Goal: Information Seeking & Learning: Learn about a topic

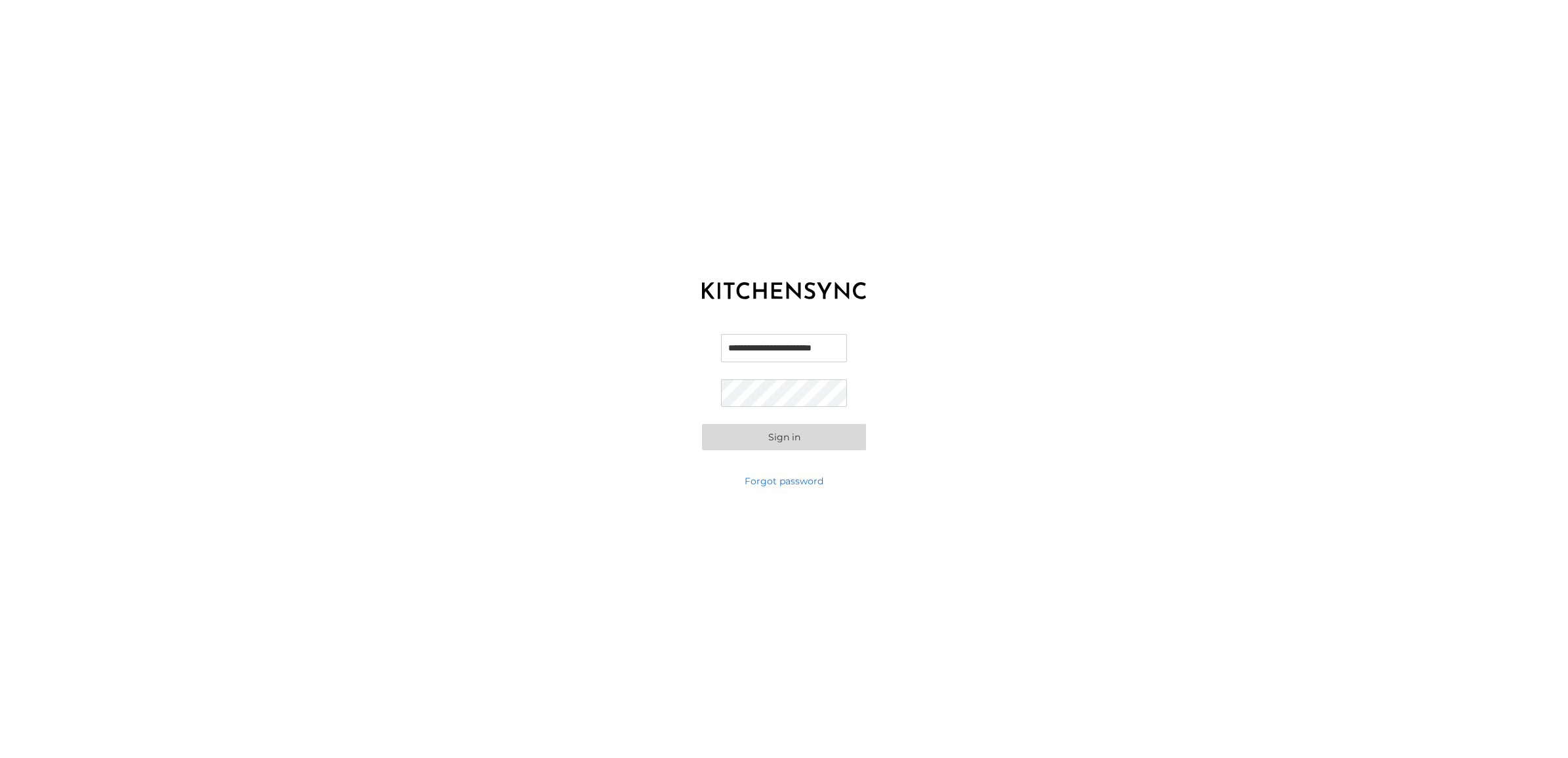
click at [768, 430] on button "Sign in" at bounding box center [784, 438] width 164 height 27
click at [780, 440] on button "Sign in" at bounding box center [784, 438] width 164 height 27
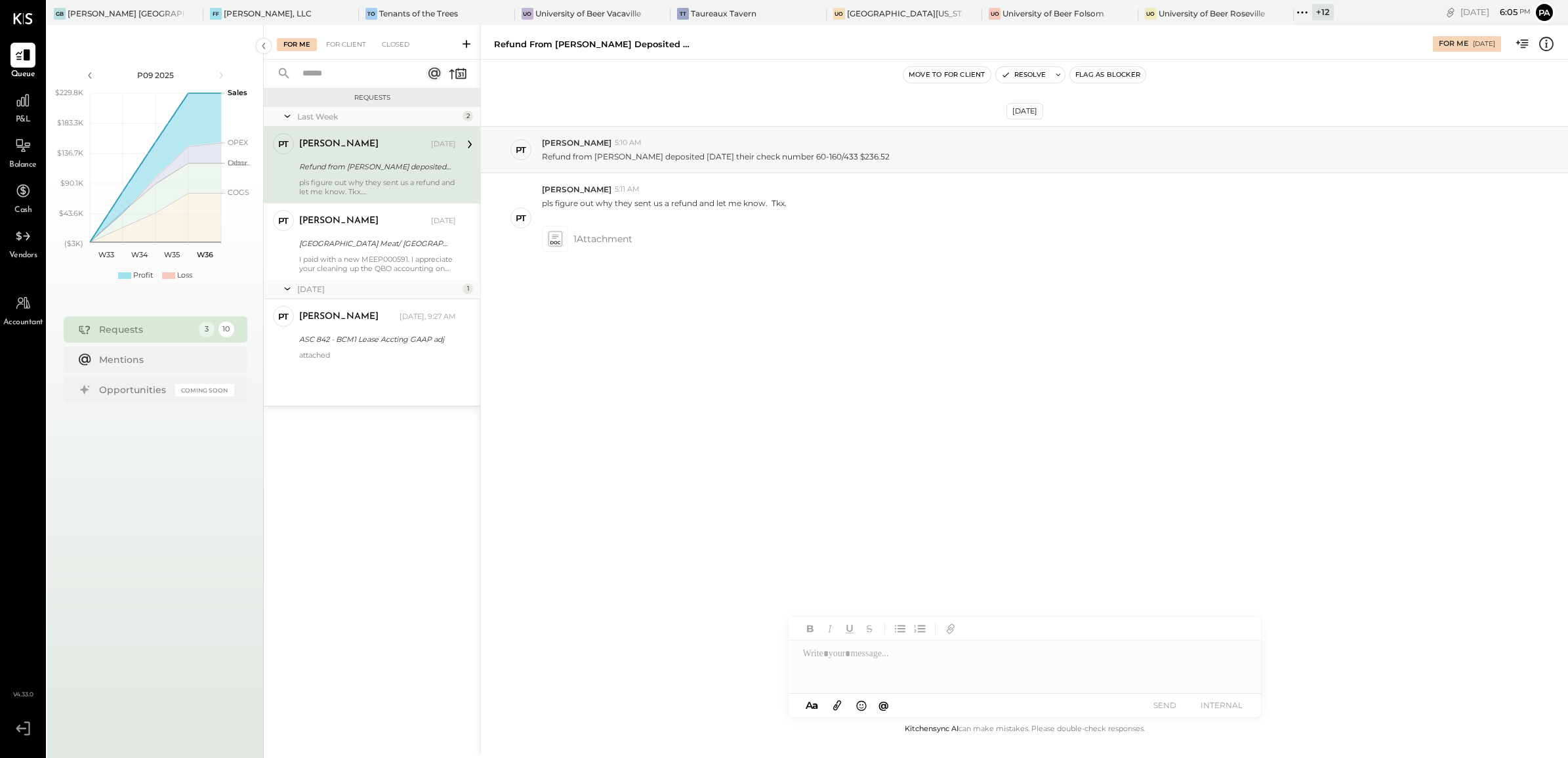
click at [1293, 13] on icon at bounding box center [1302, 12] width 17 height 17
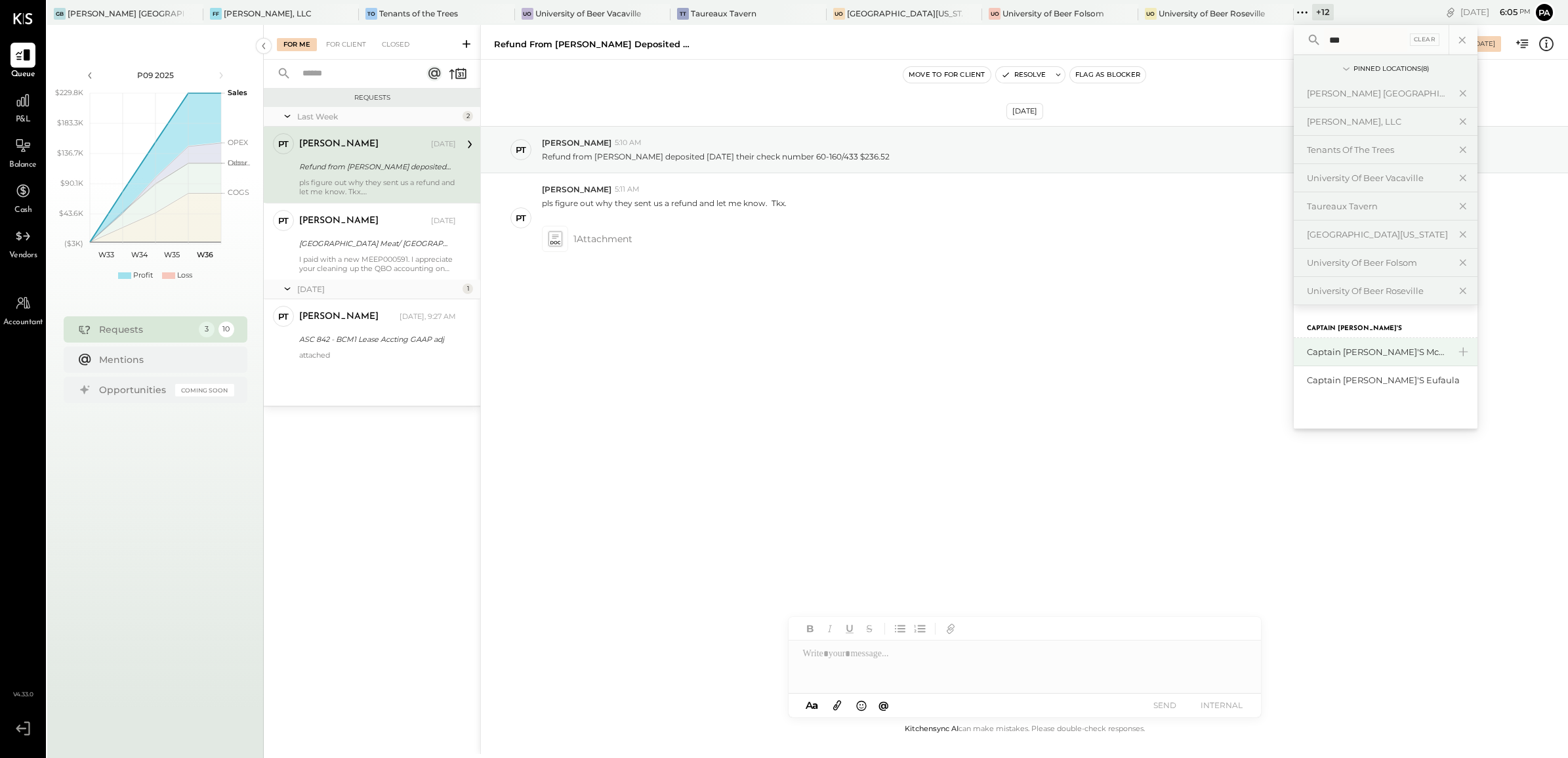
type input "***"
click at [1307, 358] on div "Captain [PERSON_NAME]'s Mcalestar" at bounding box center [1377, 352] width 142 height 12
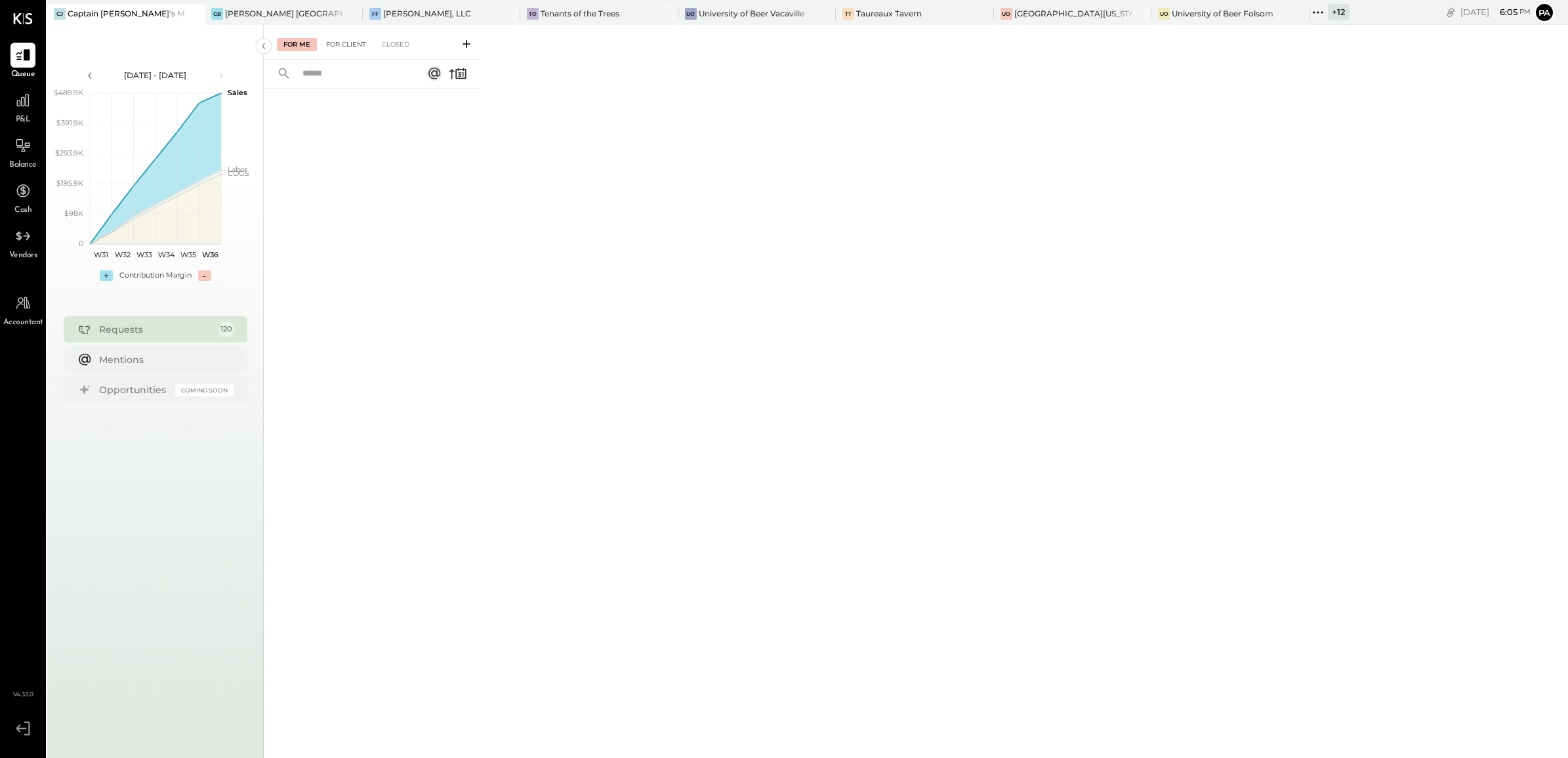
click at [338, 40] on div "For Client" at bounding box center [346, 45] width 53 height 13
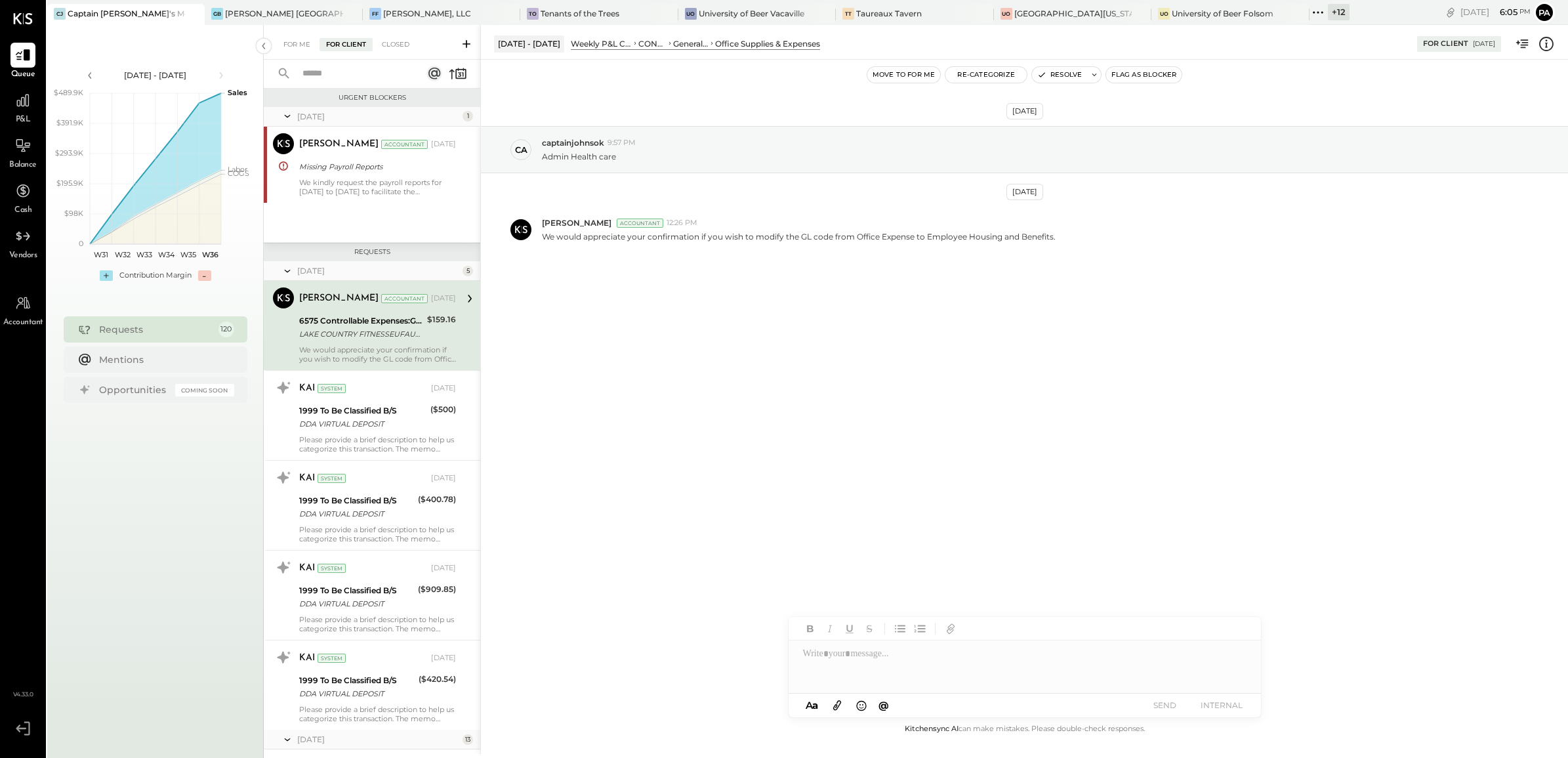
click at [352, 64] on input "text" at bounding box center [354, 73] width 119 height 22
click at [352, 64] on input "****" at bounding box center [354, 73] width 119 height 22
click at [352, 77] on input "****" at bounding box center [354, 73] width 119 height 22
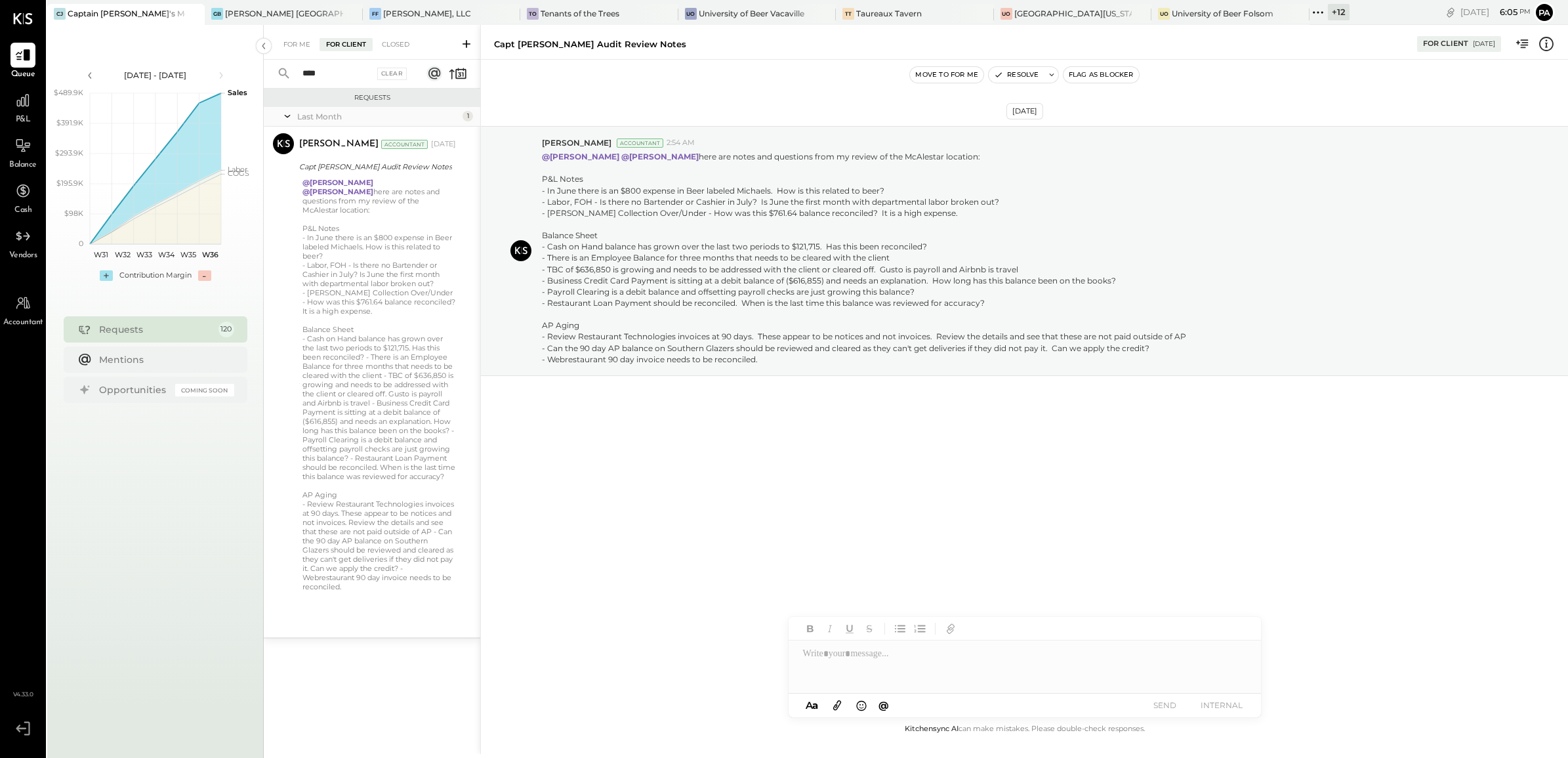
click at [352, 77] on input "****" at bounding box center [334, 73] width 79 height 22
type input "*"
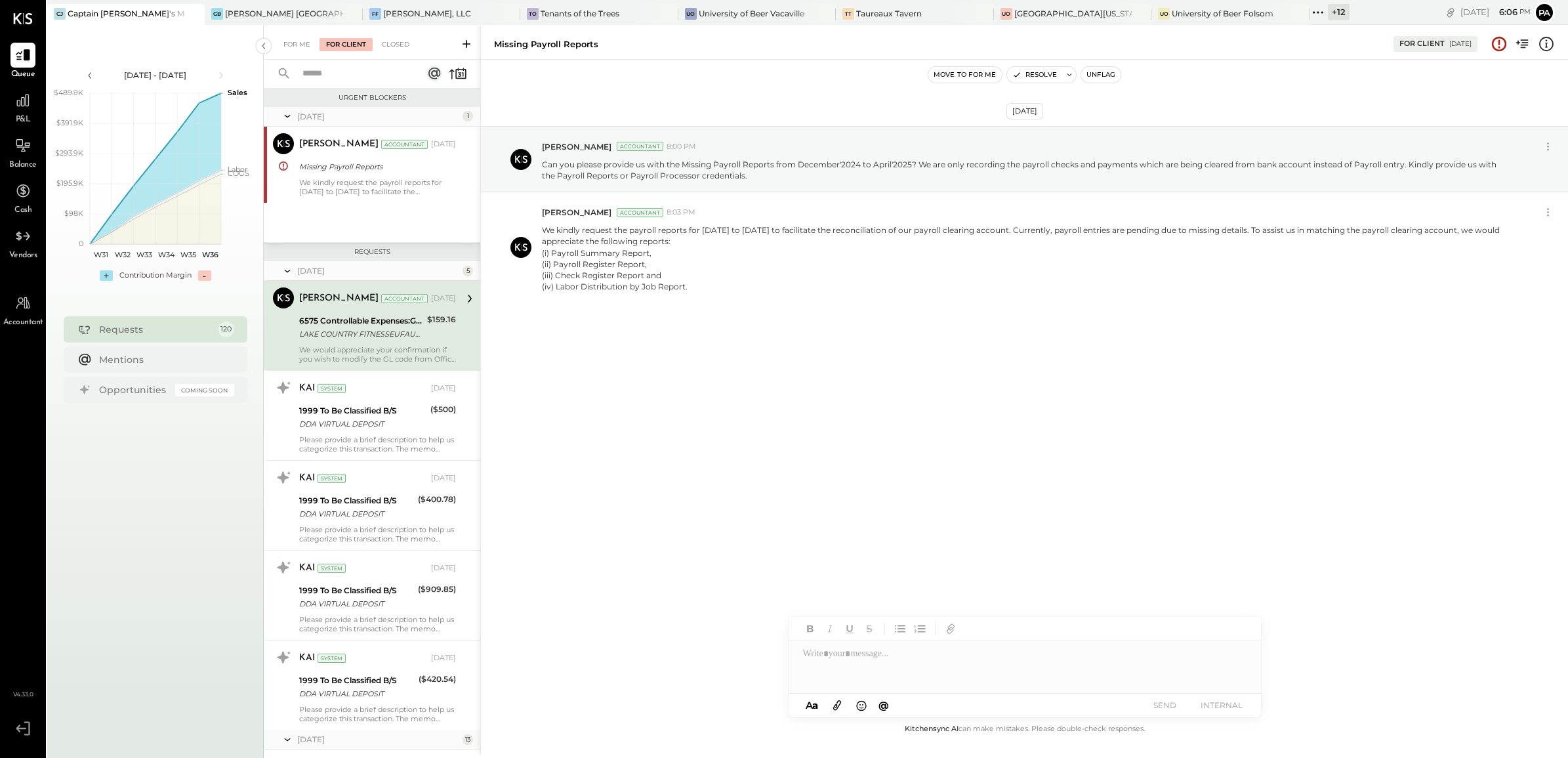
click at [352, 77] on input "text" at bounding box center [354, 73] width 119 height 22
type input "****"
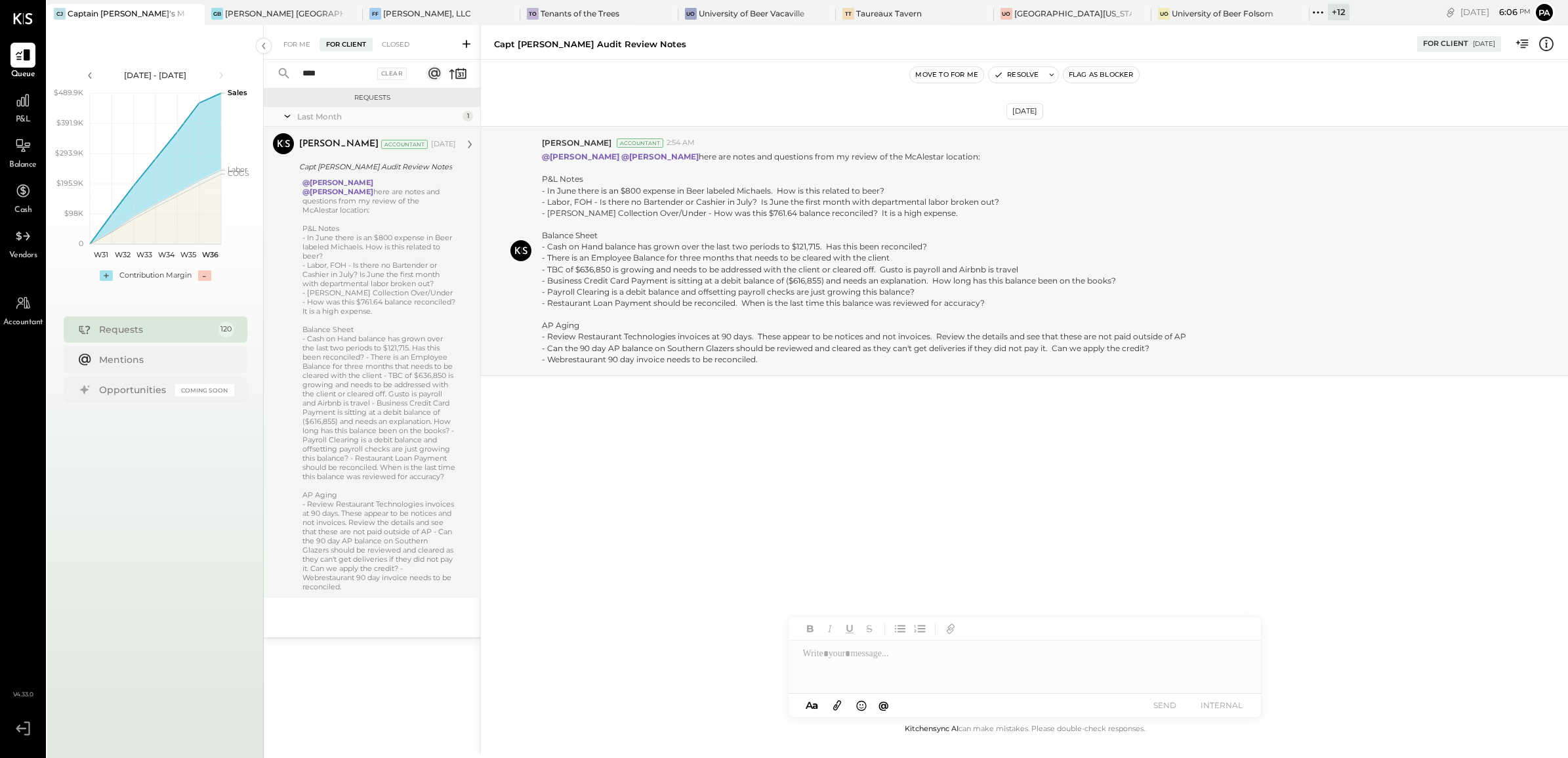
click at [369, 296] on div "- [PERSON_NAME] Collection Over/Under - How was this $761.64 balance reconciled…" at bounding box center [378, 301] width 153 height 28
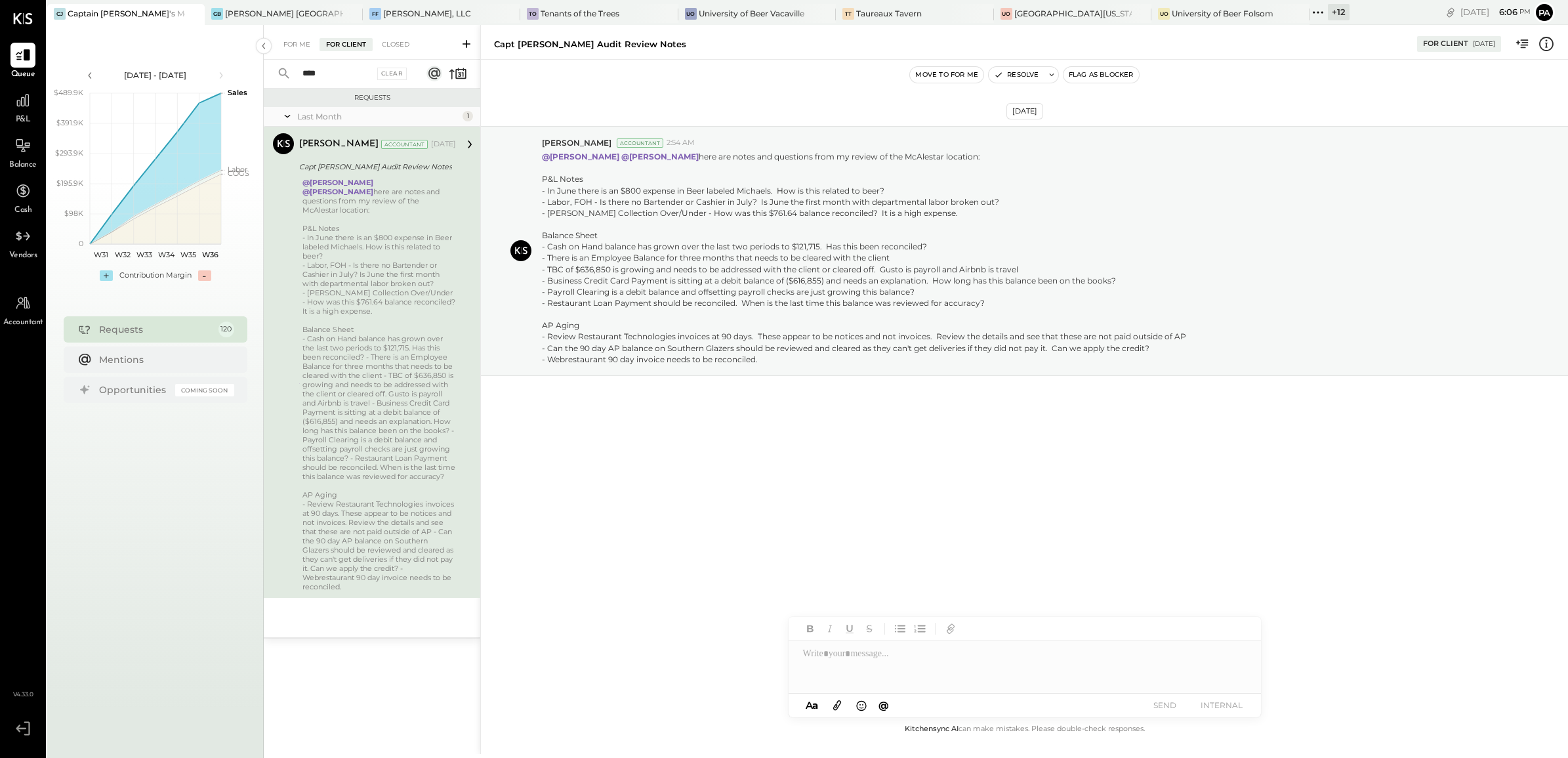
click at [954, 79] on button "Move to for me" at bounding box center [947, 74] width 73 height 16
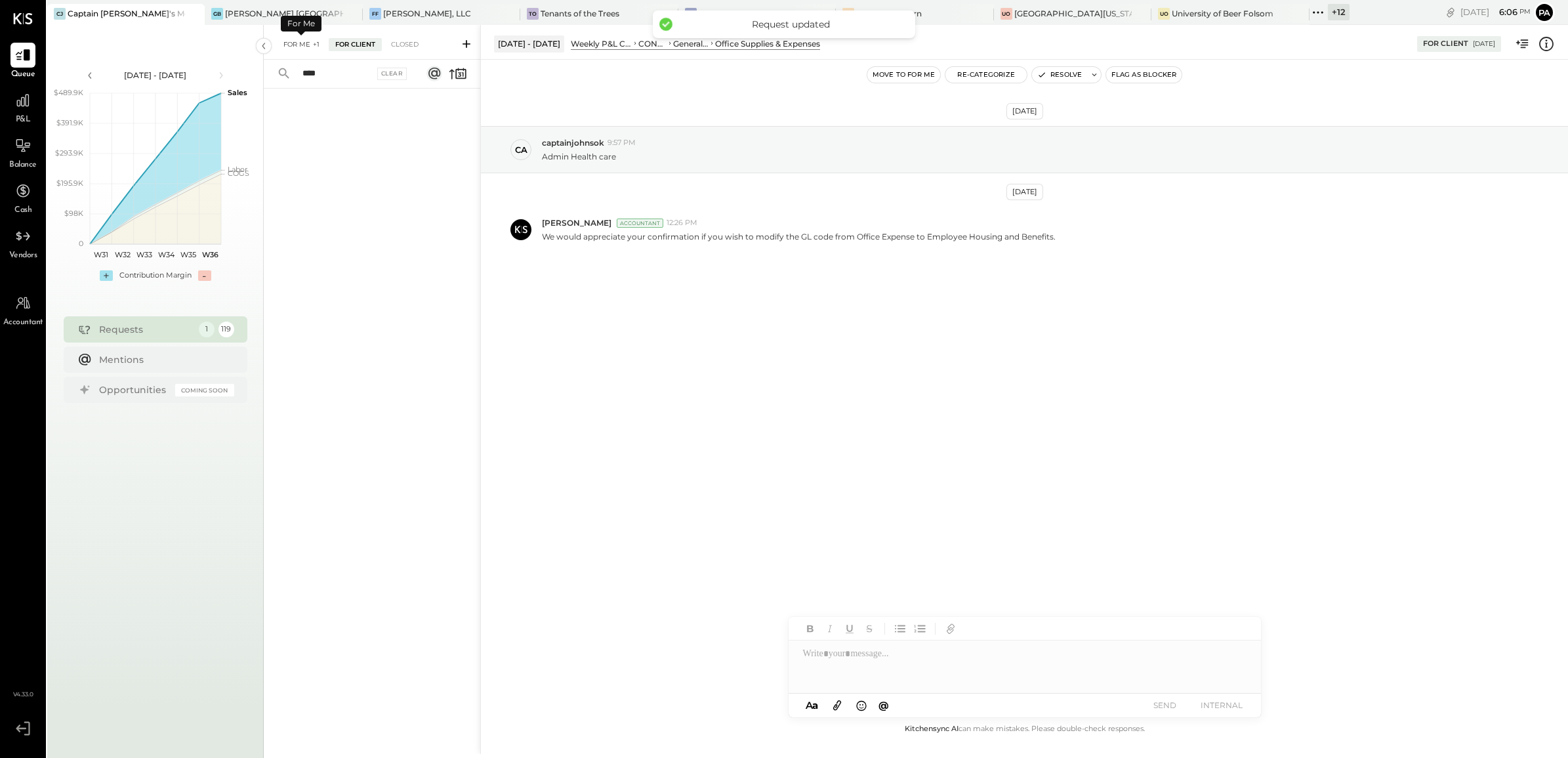
click at [310, 38] on div "For Me +1" at bounding box center [301, 45] width 50 height 13
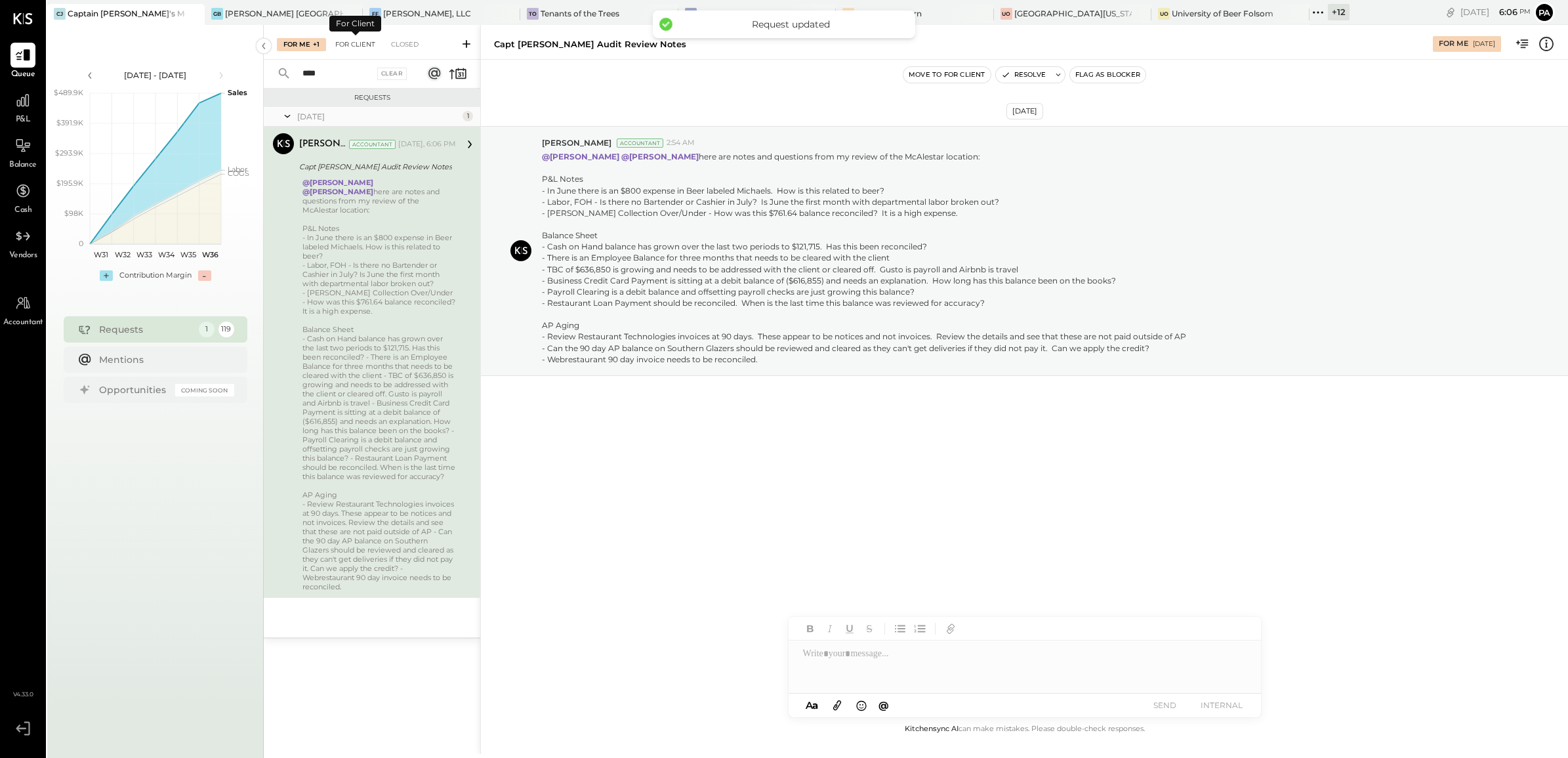
click at [356, 46] on div "For Client" at bounding box center [356, 45] width 53 height 13
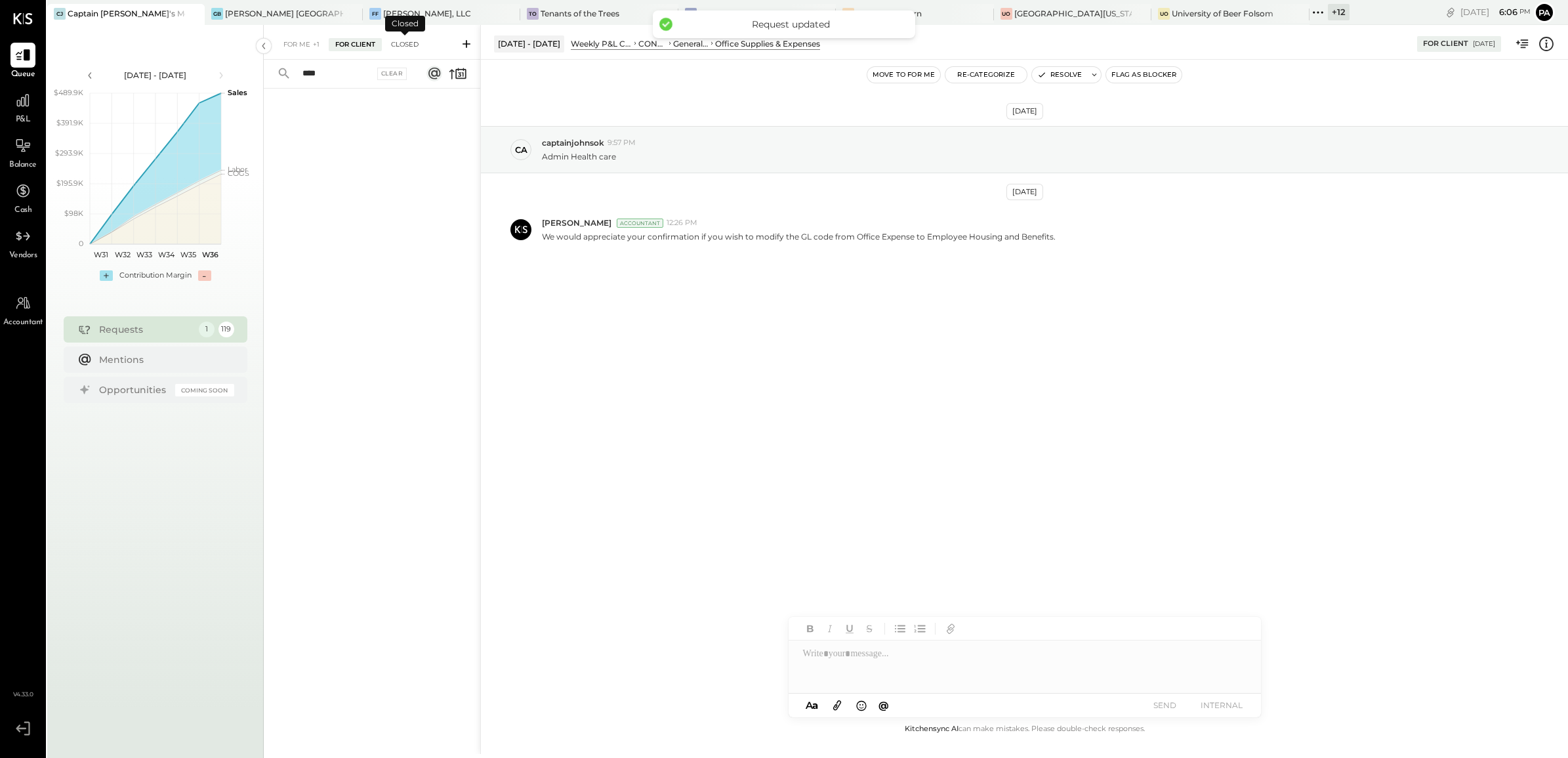
click at [398, 46] on div "Closed" at bounding box center [404, 45] width 41 height 13
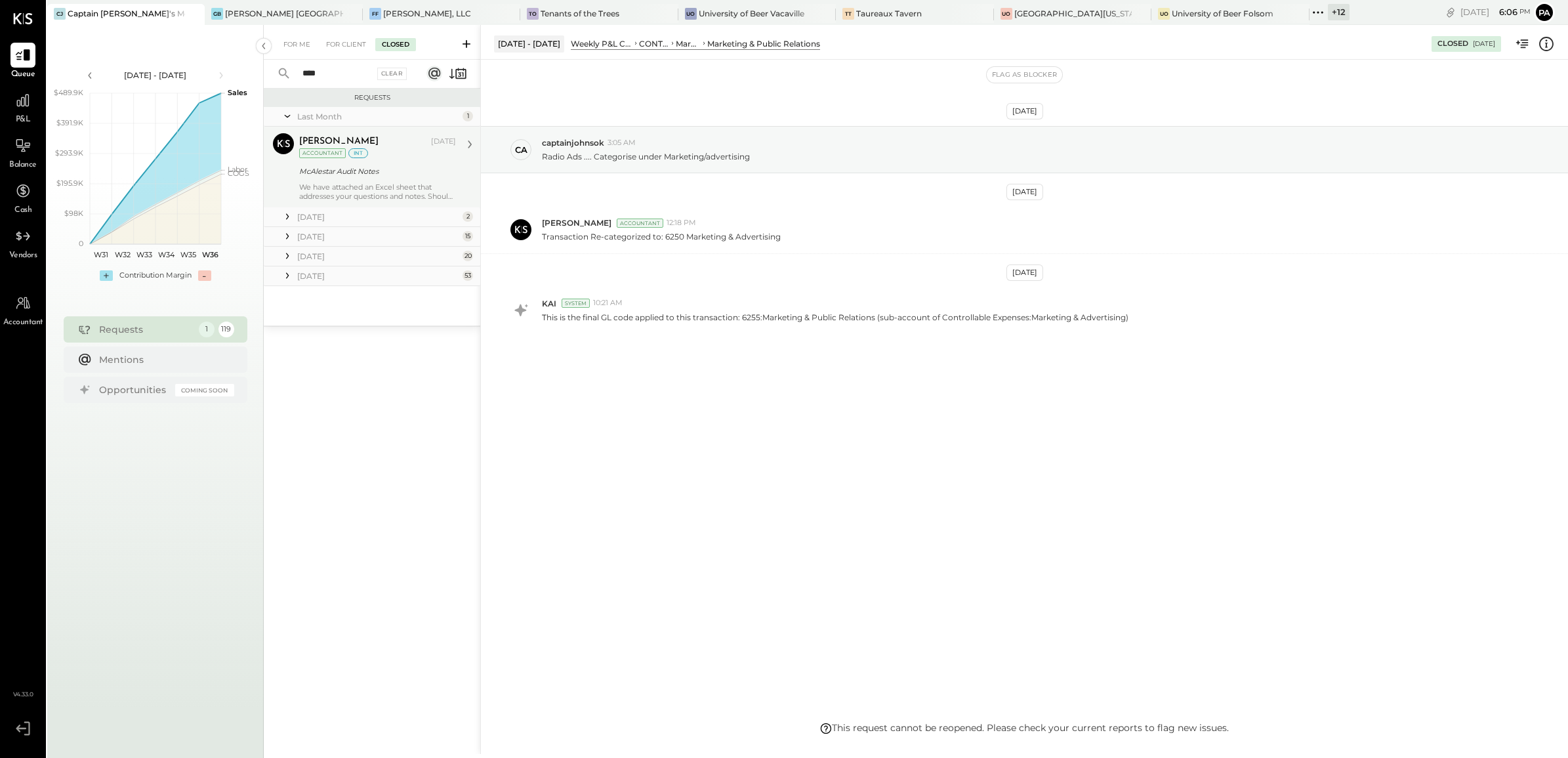
click at [356, 186] on div "We have attached an Excel sheet that addresses your questions and notes. Should…" at bounding box center [377, 191] width 156 height 18
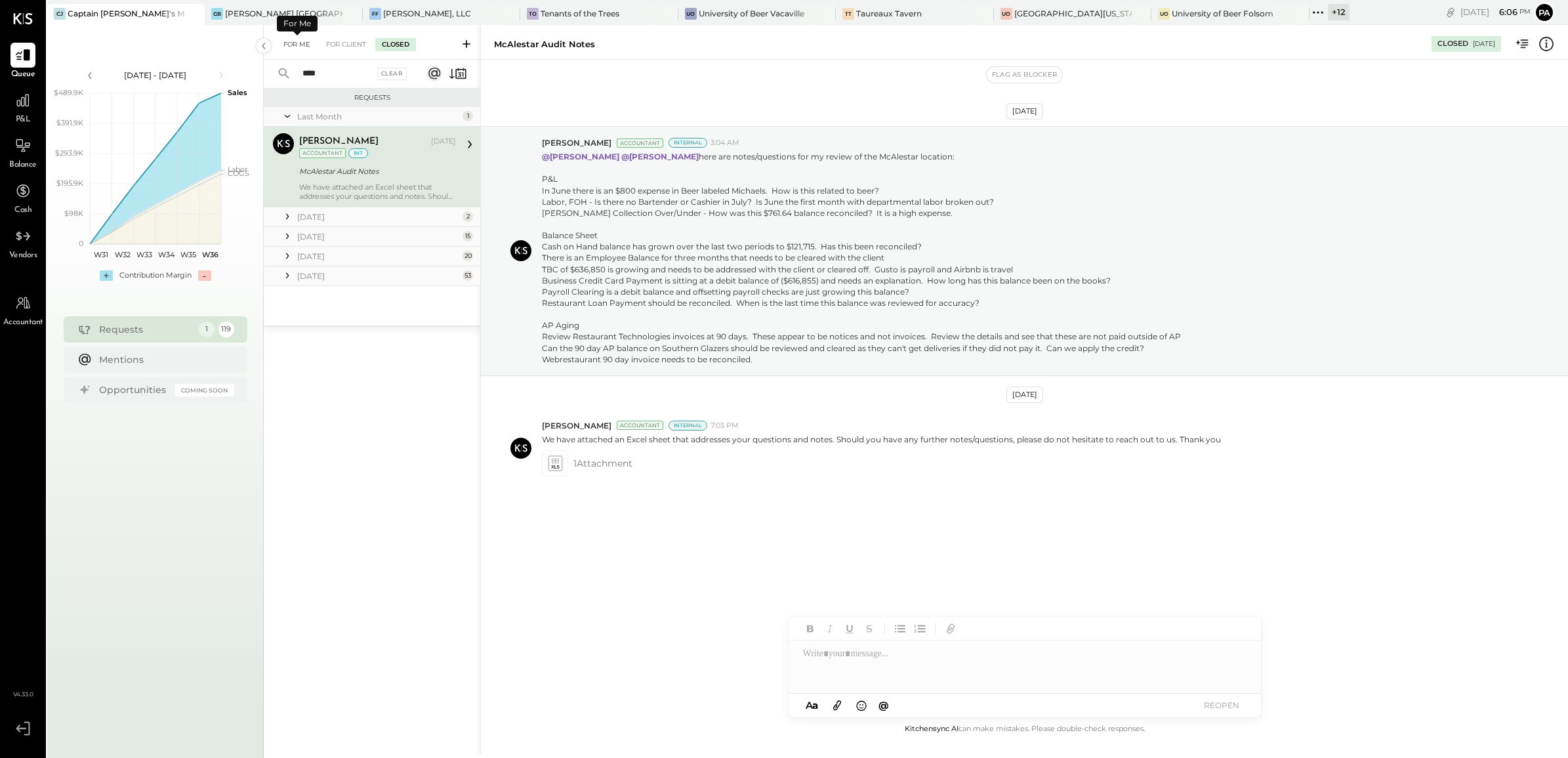
click at [287, 50] on div "For Me" at bounding box center [296, 45] width 40 height 13
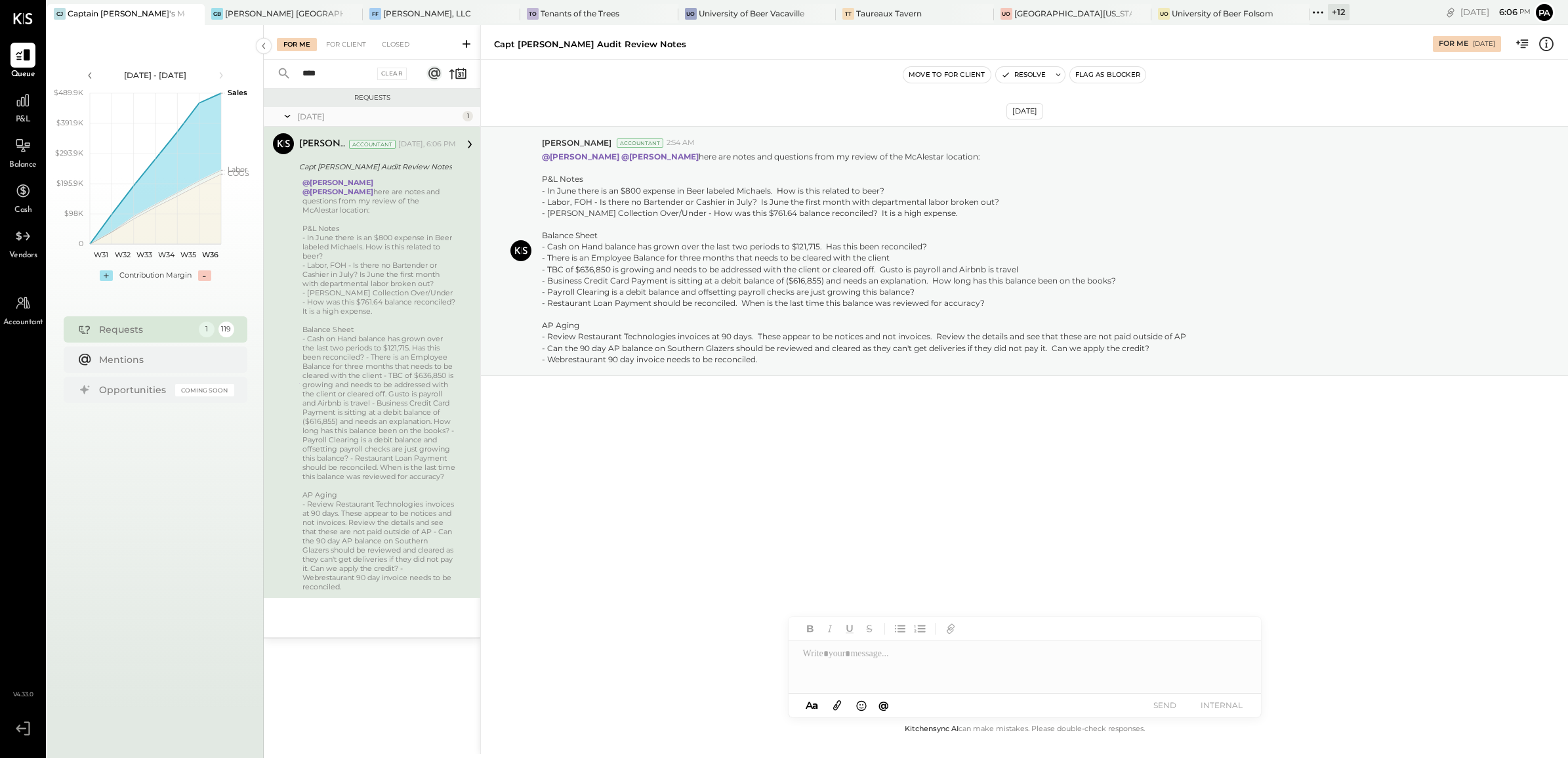
click at [20, 120] on span "P&L" at bounding box center [24, 120] width 15 height 11
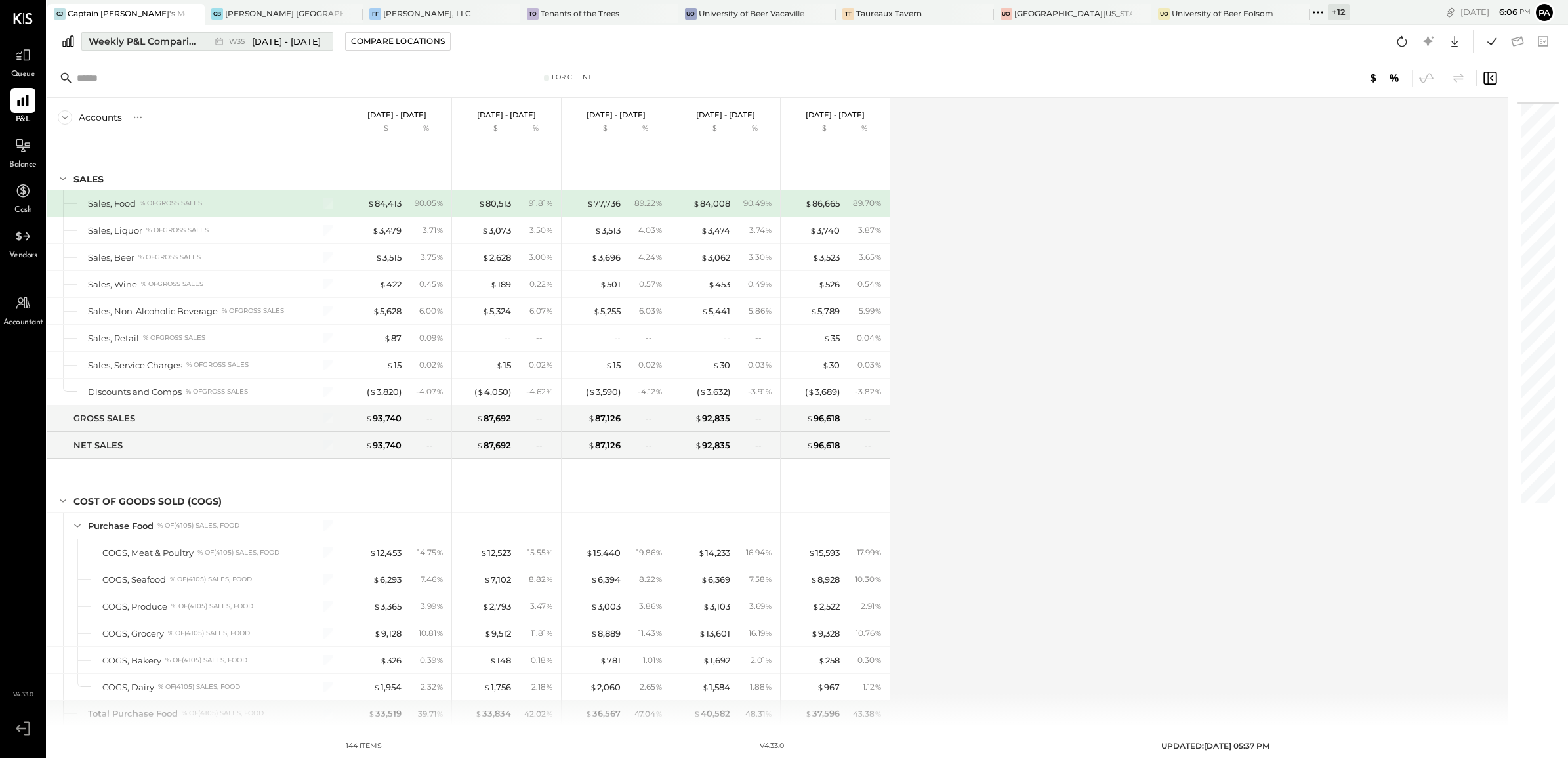
click at [260, 41] on span "[DATE] - [DATE]" at bounding box center [286, 41] width 69 height 12
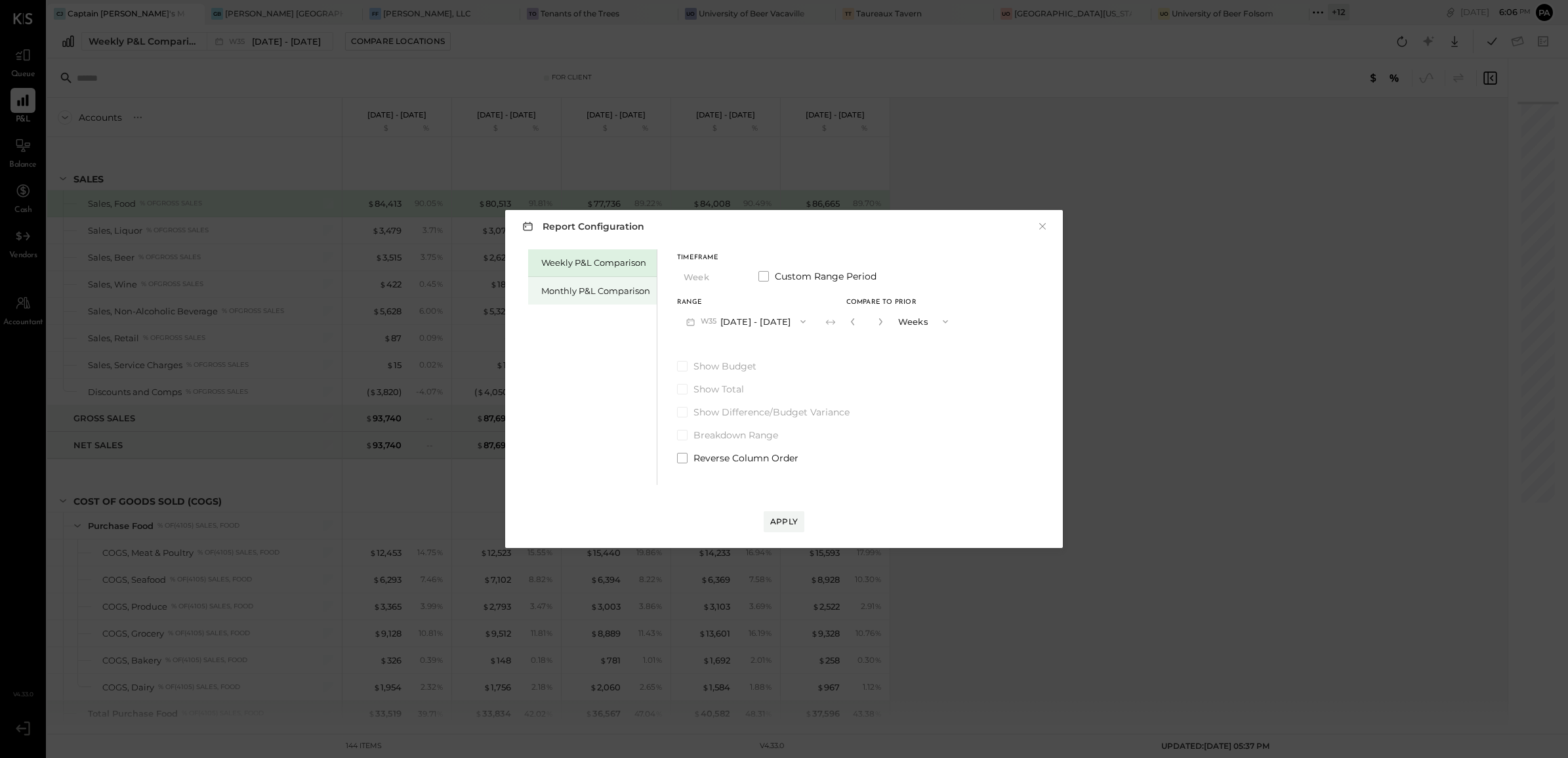
click at [558, 289] on div "Monthly P&L Comparison" at bounding box center [596, 291] width 109 height 12
click at [763, 318] on button "M09 [DATE] - [DATE]" at bounding box center [745, 320] width 138 height 24
click at [742, 348] on span "[DATE] - [DATE]" at bounding box center [741, 351] width 62 height 11
click at [782, 516] on div "Apply" at bounding box center [784, 522] width 28 height 11
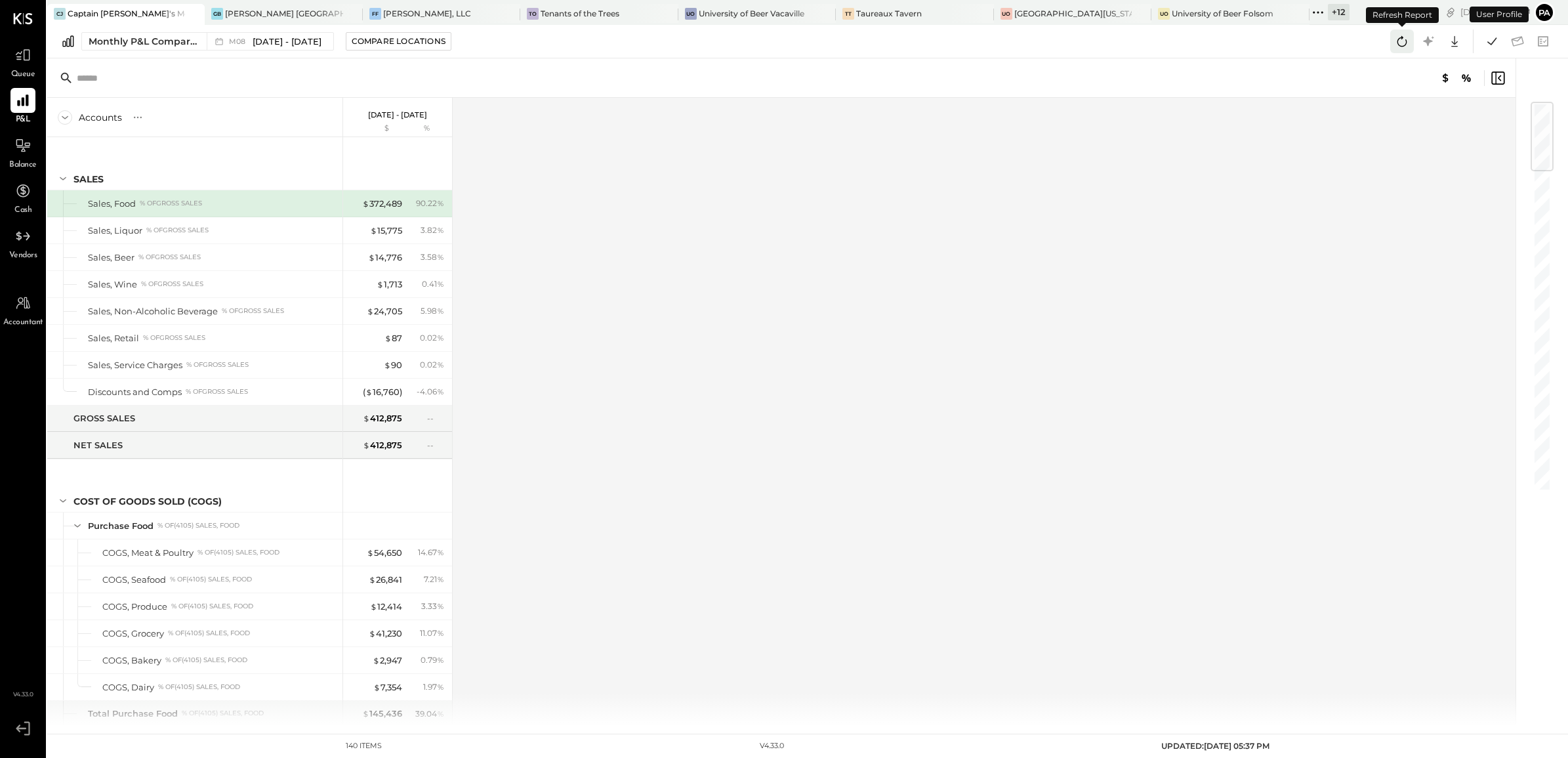
click at [1397, 41] on icon at bounding box center [1402, 41] width 10 height 10
click at [1495, 43] on icon at bounding box center [1492, 41] width 17 height 17
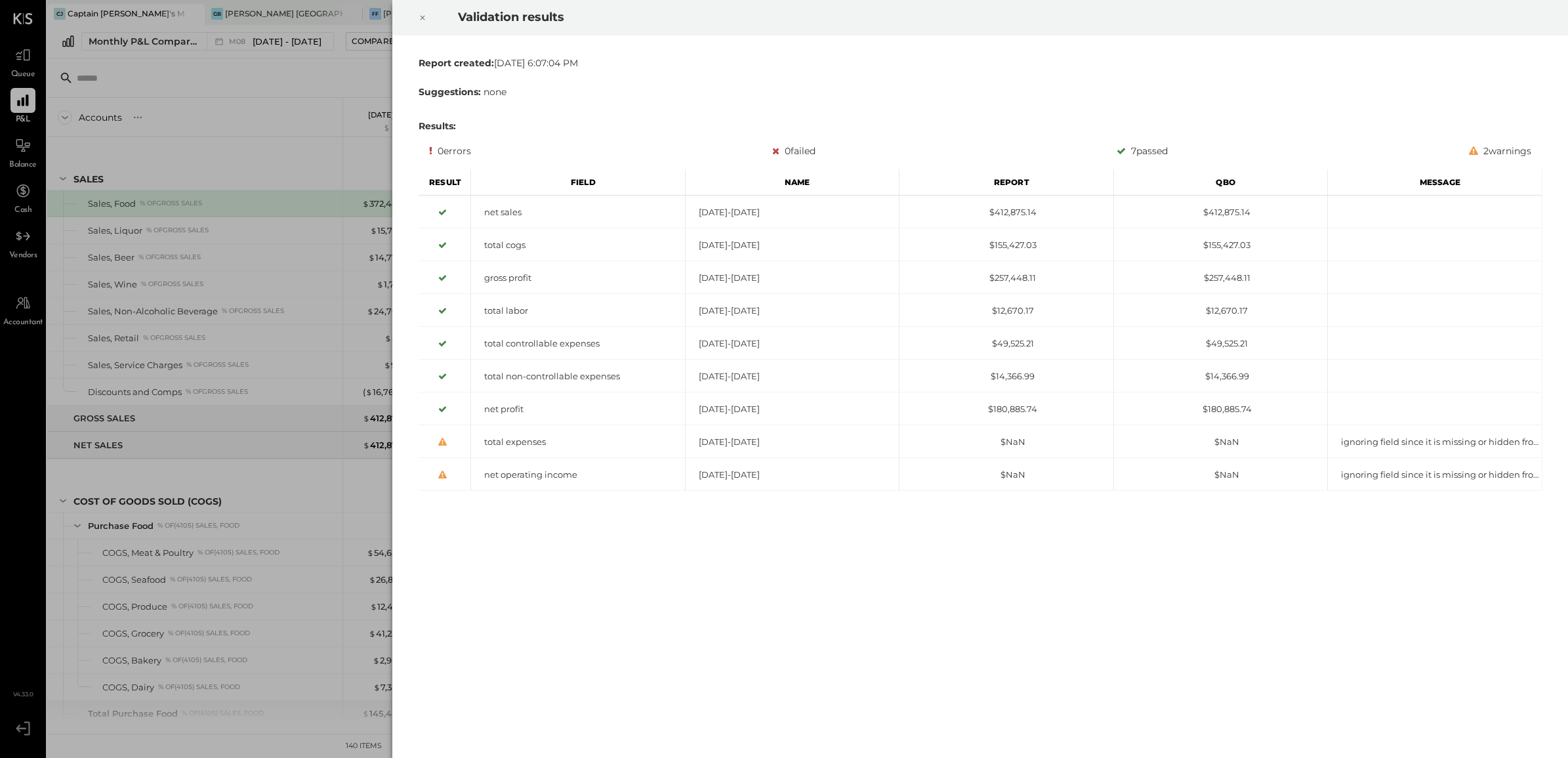
click at [422, 18] on icon at bounding box center [421, 18] width 5 height 5
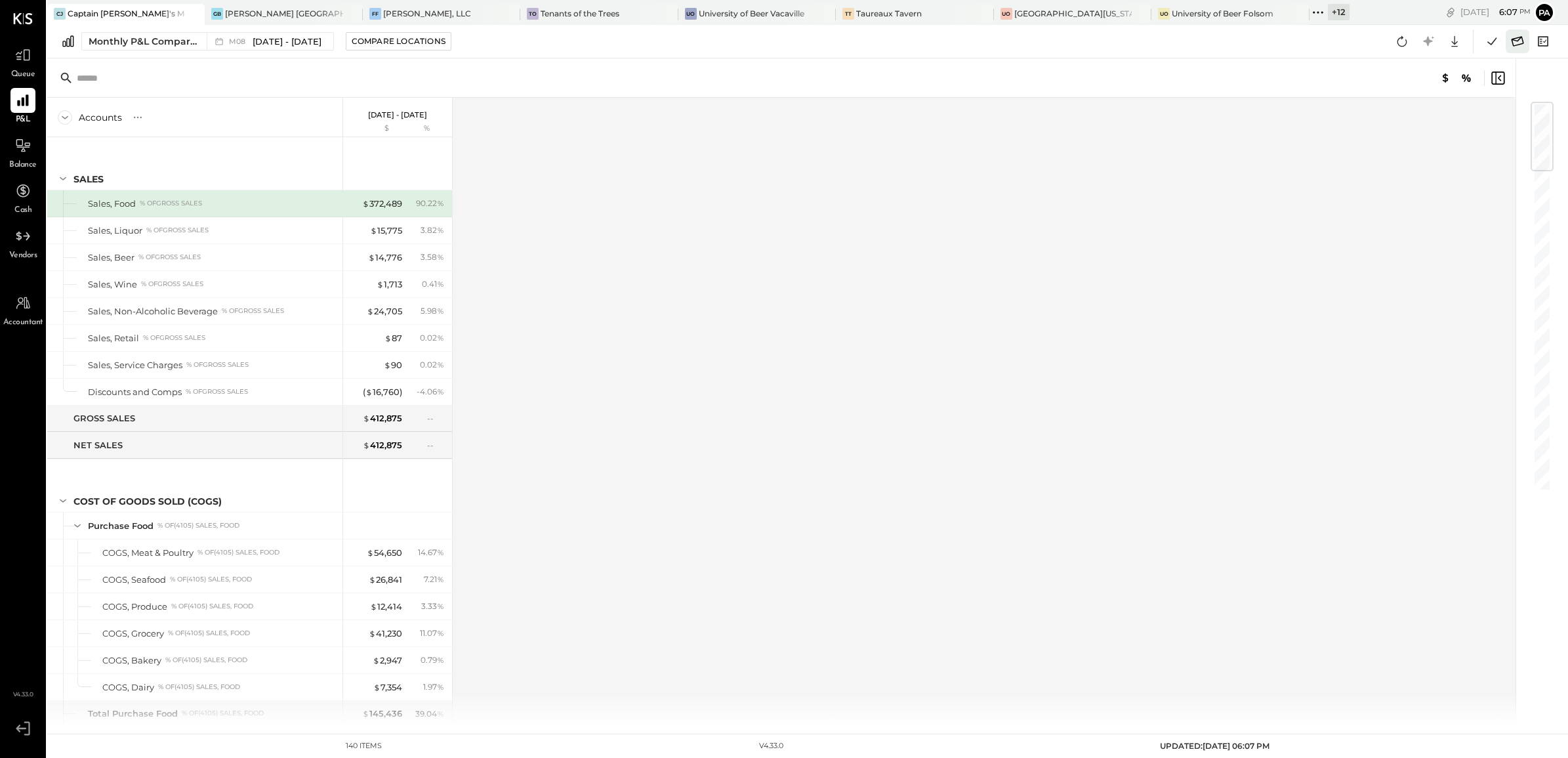
click at [1514, 47] on icon at bounding box center [1517, 41] width 17 height 17
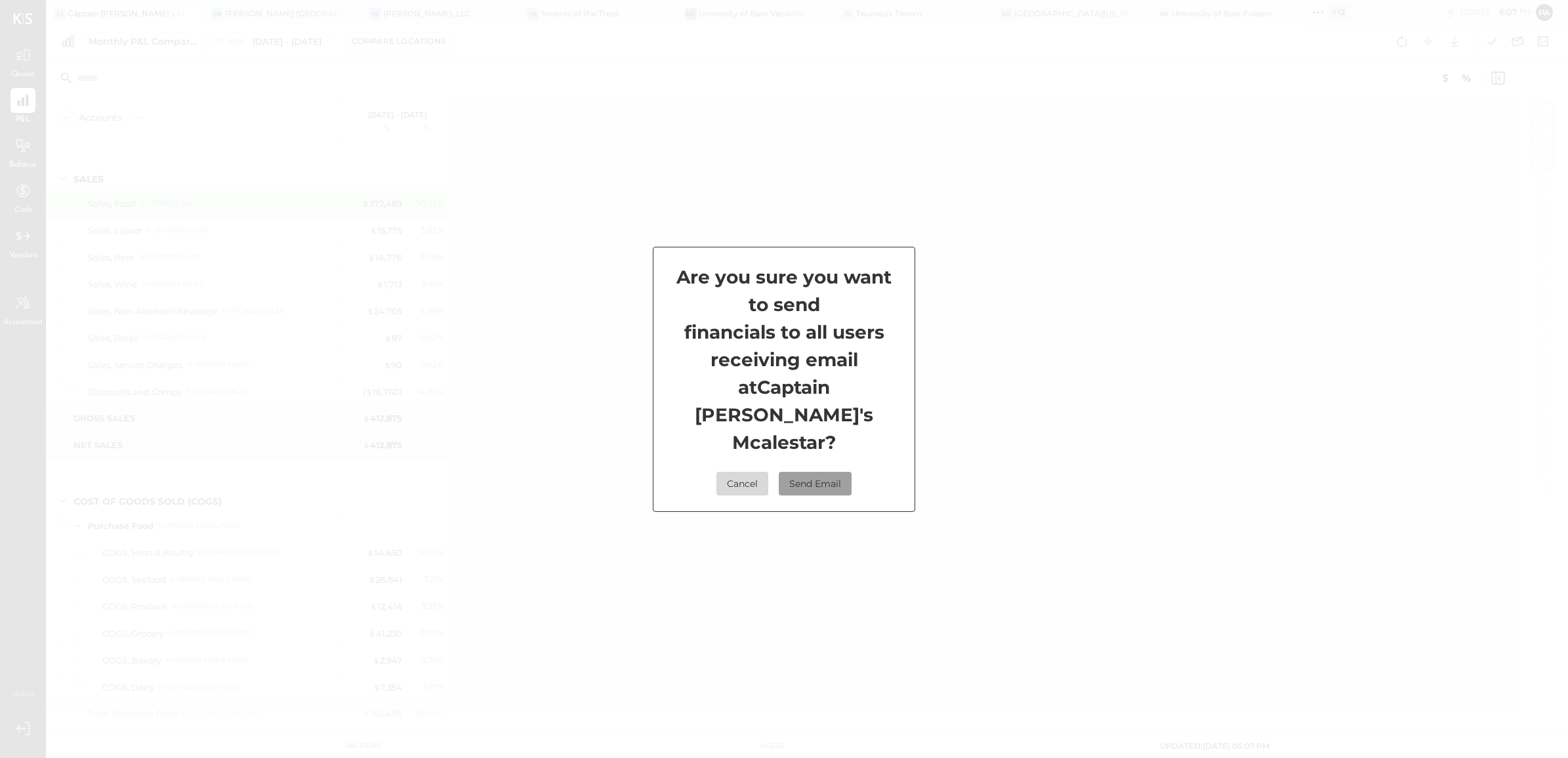
click at [828, 474] on button "Send Email" at bounding box center [815, 483] width 72 height 24
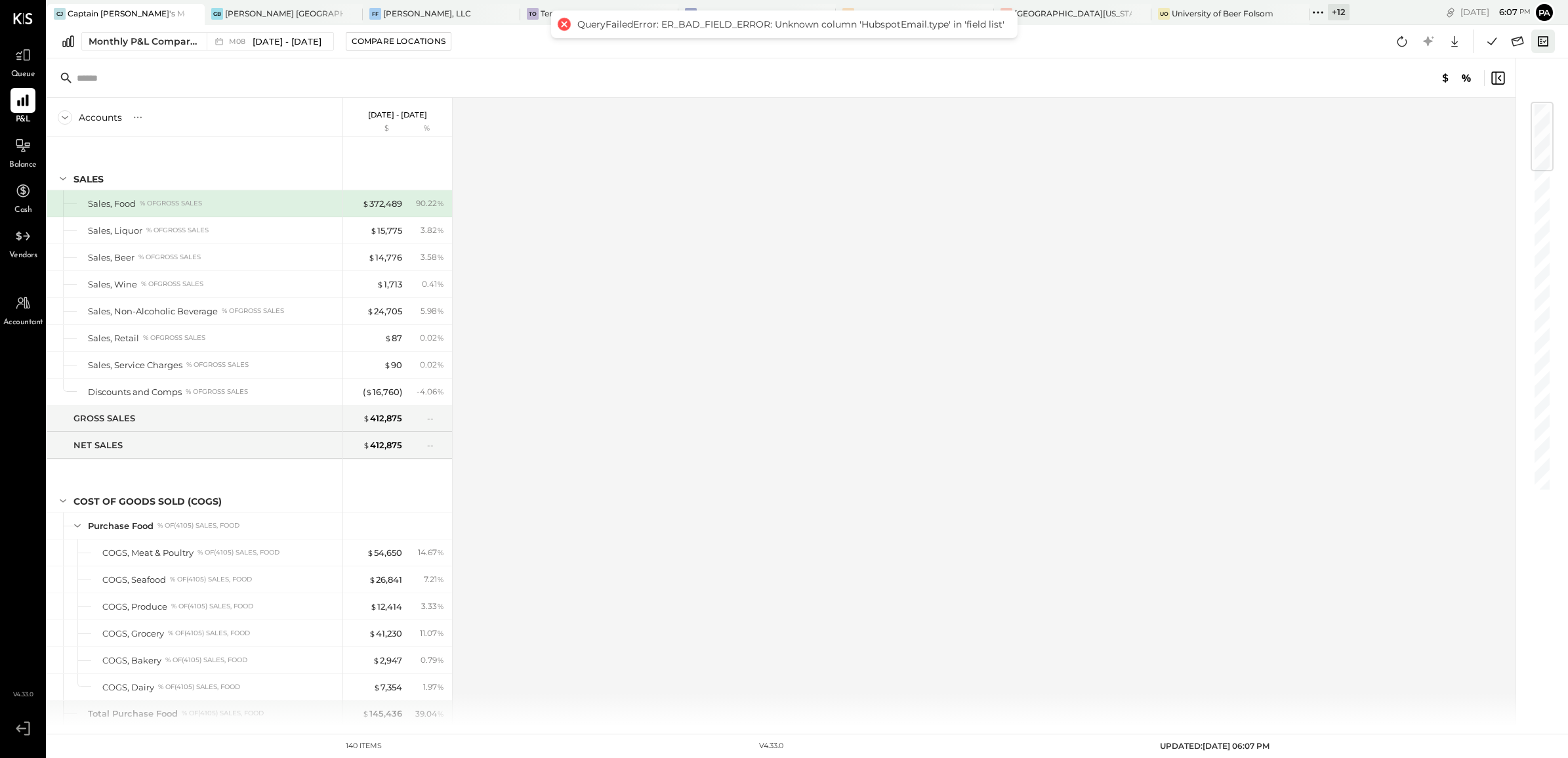
click at [1539, 32] on icon at bounding box center [1543, 41] width 17 height 17
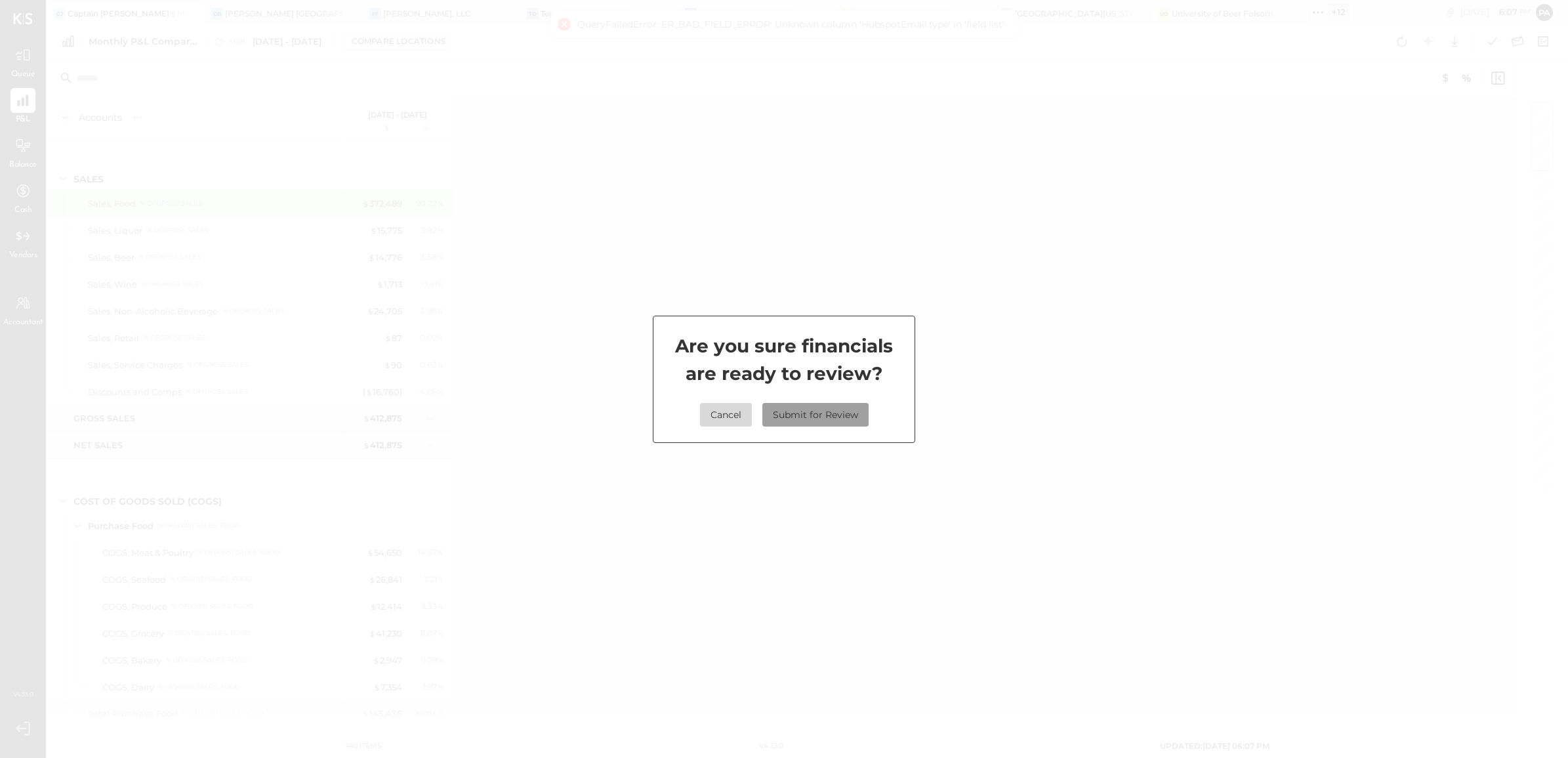
click at [849, 403] on button "Submit for Review" at bounding box center [815, 415] width 106 height 24
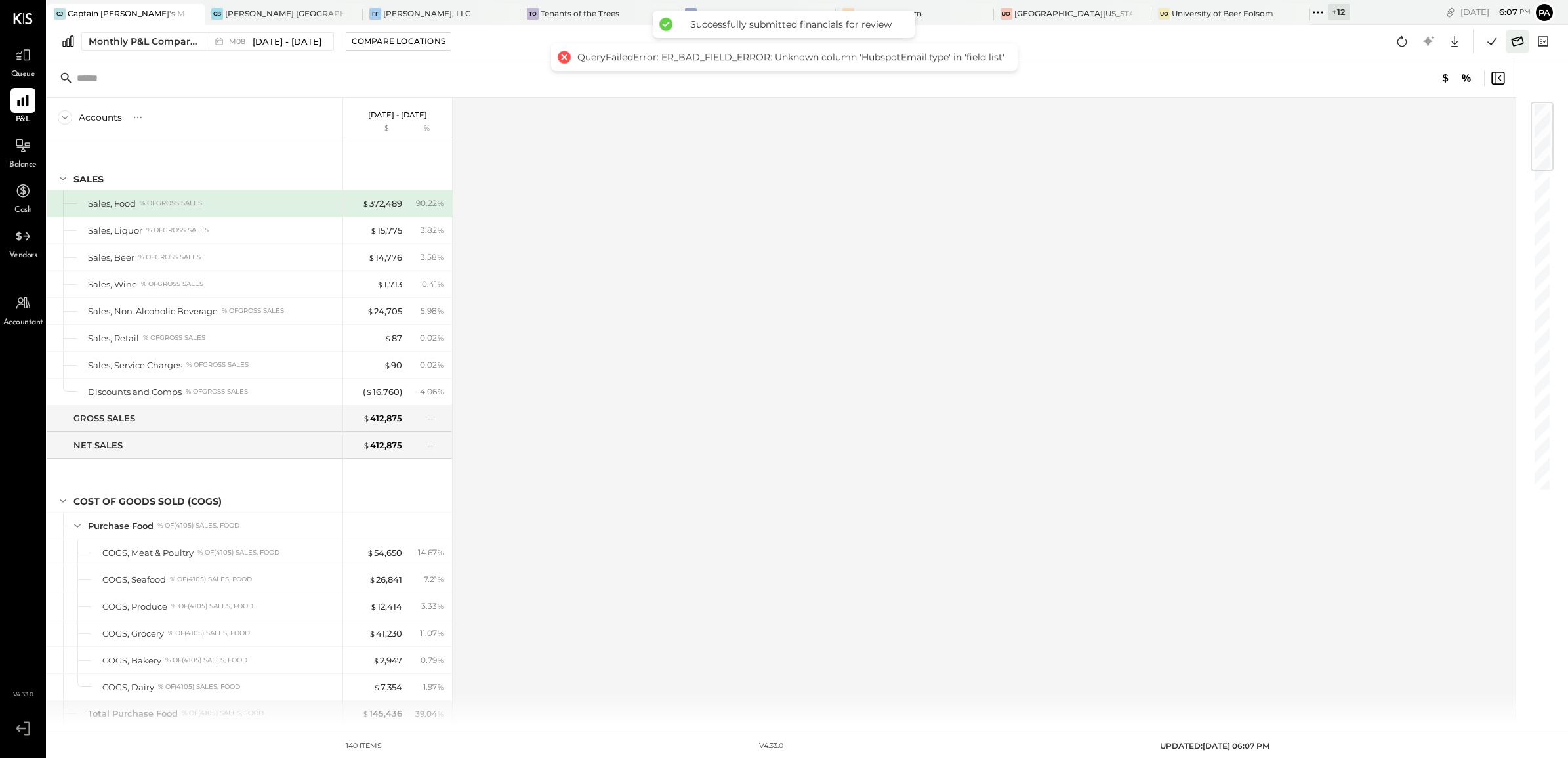
click at [1516, 37] on icon at bounding box center [1517, 41] width 17 height 17
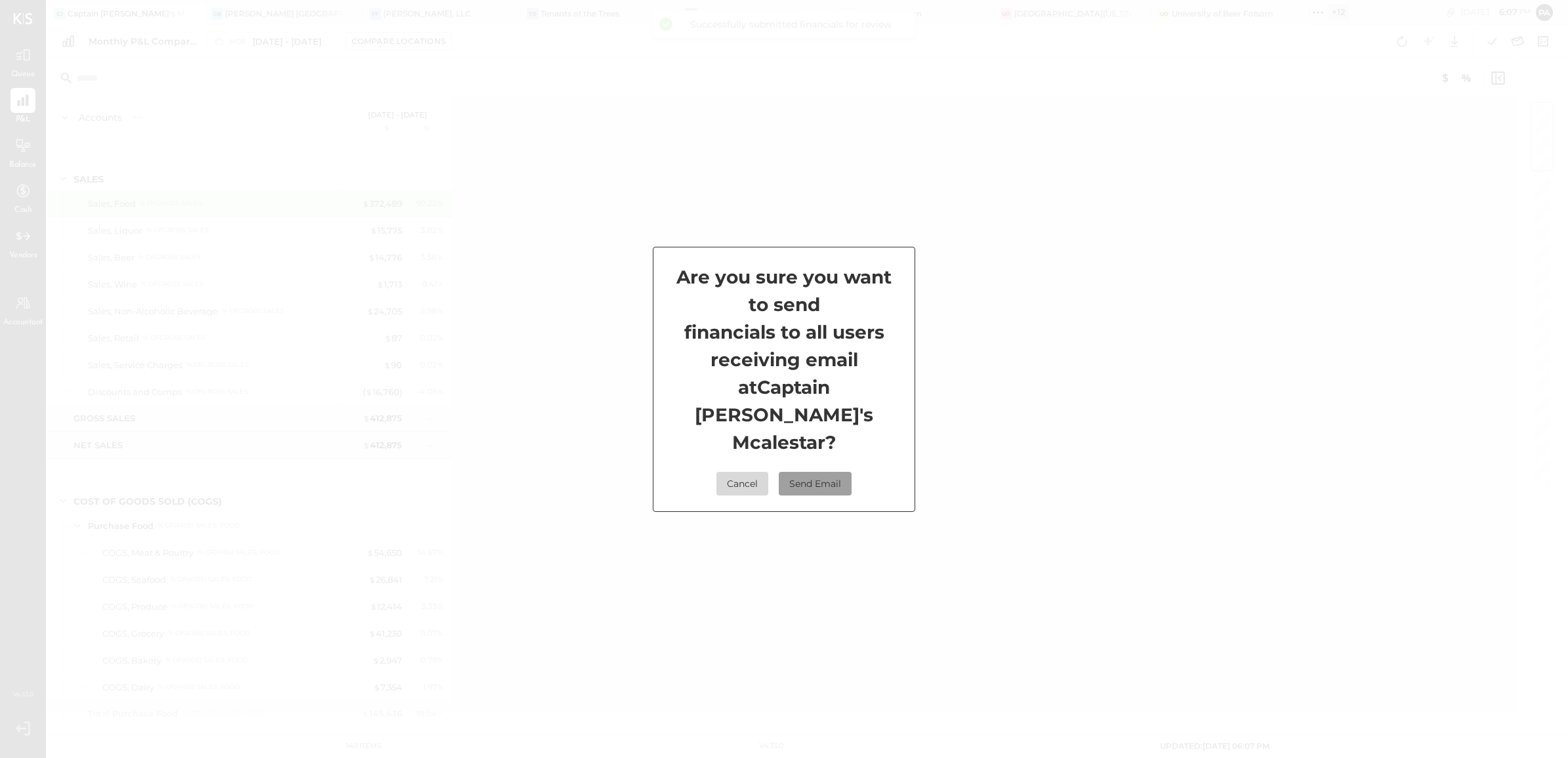
click at [804, 472] on button "Send Email" at bounding box center [815, 483] width 72 height 24
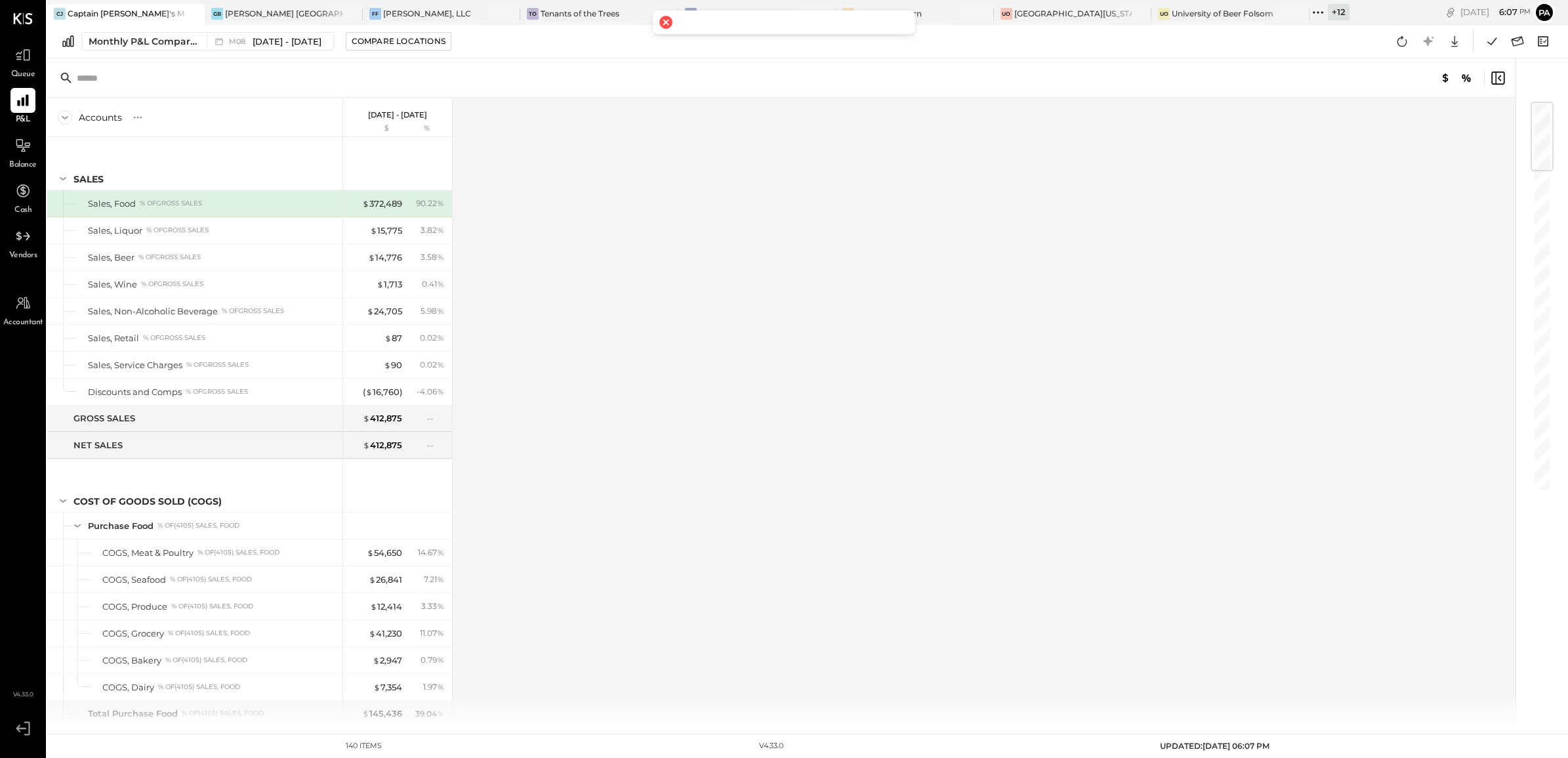
click at [1253, 127] on div "Accounts S % GL [DATE] - [DATE] $ % SALES Sales, Food % of GROSS SALES Sales, L…" at bounding box center [783, 412] width 1470 height 628
click at [1516, 46] on icon at bounding box center [1517, 41] width 17 height 17
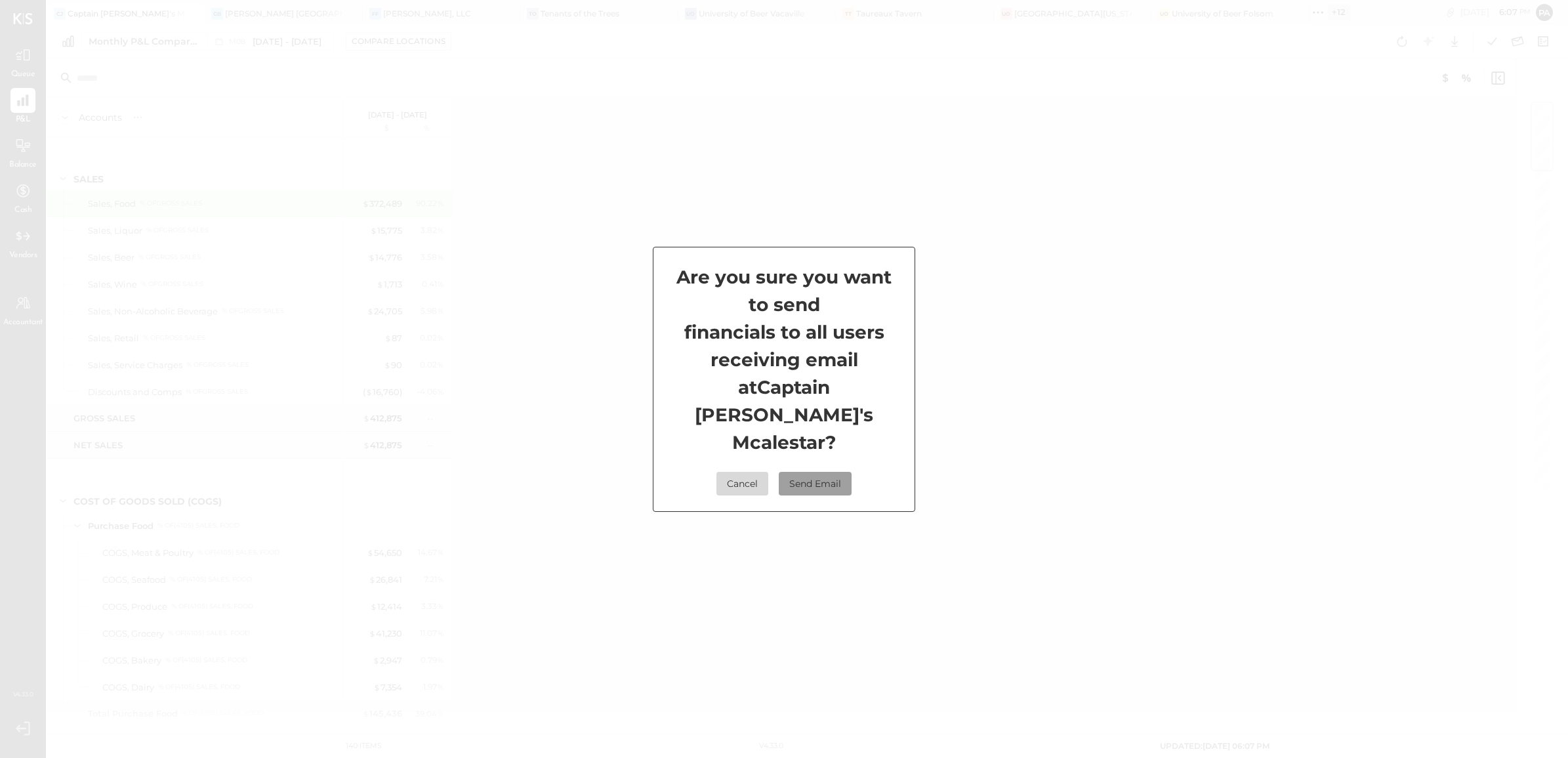
click at [811, 472] on button "Send Email" at bounding box center [815, 483] width 72 height 24
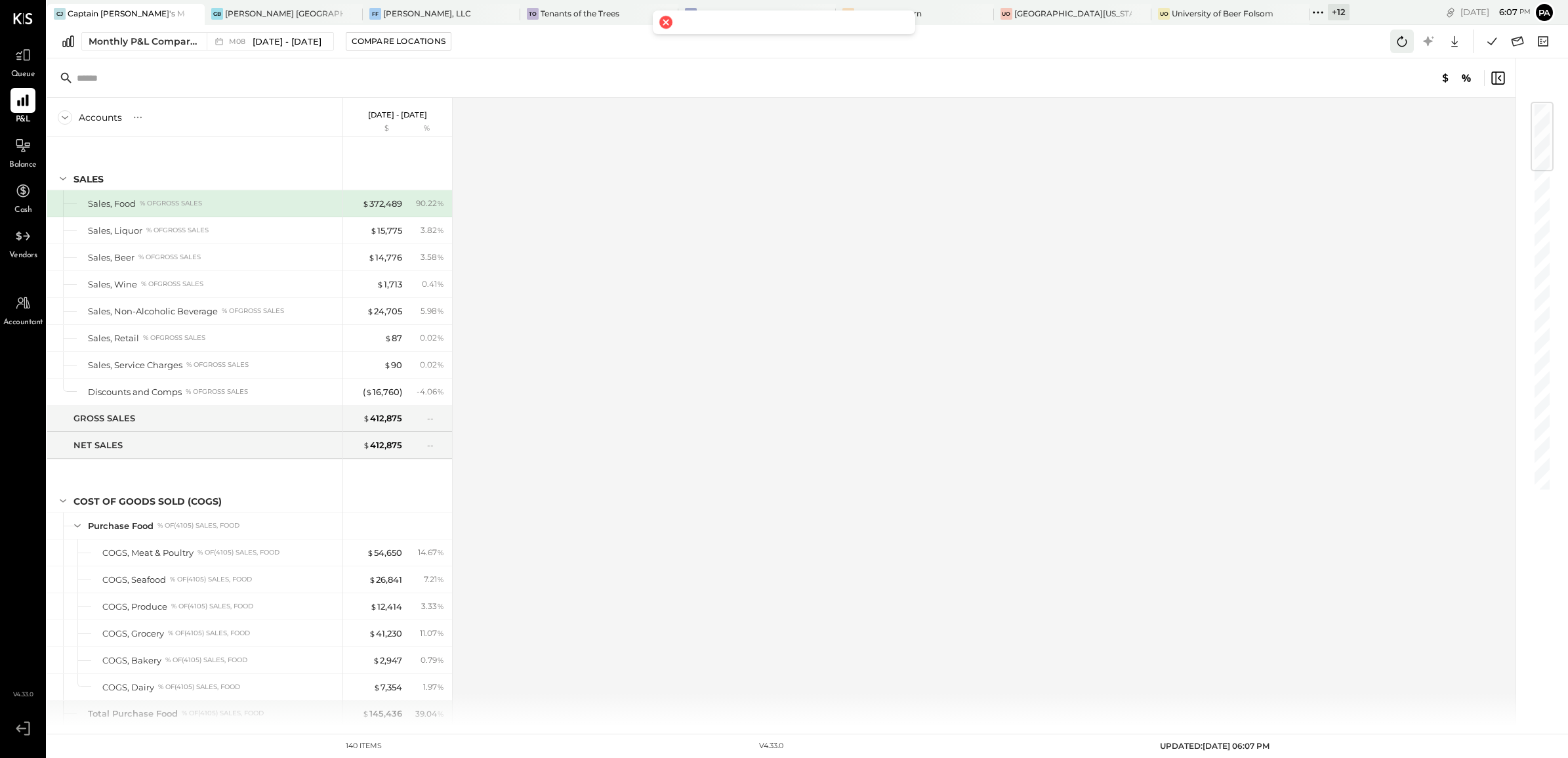
click at [1404, 48] on icon at bounding box center [1402, 41] width 17 height 17
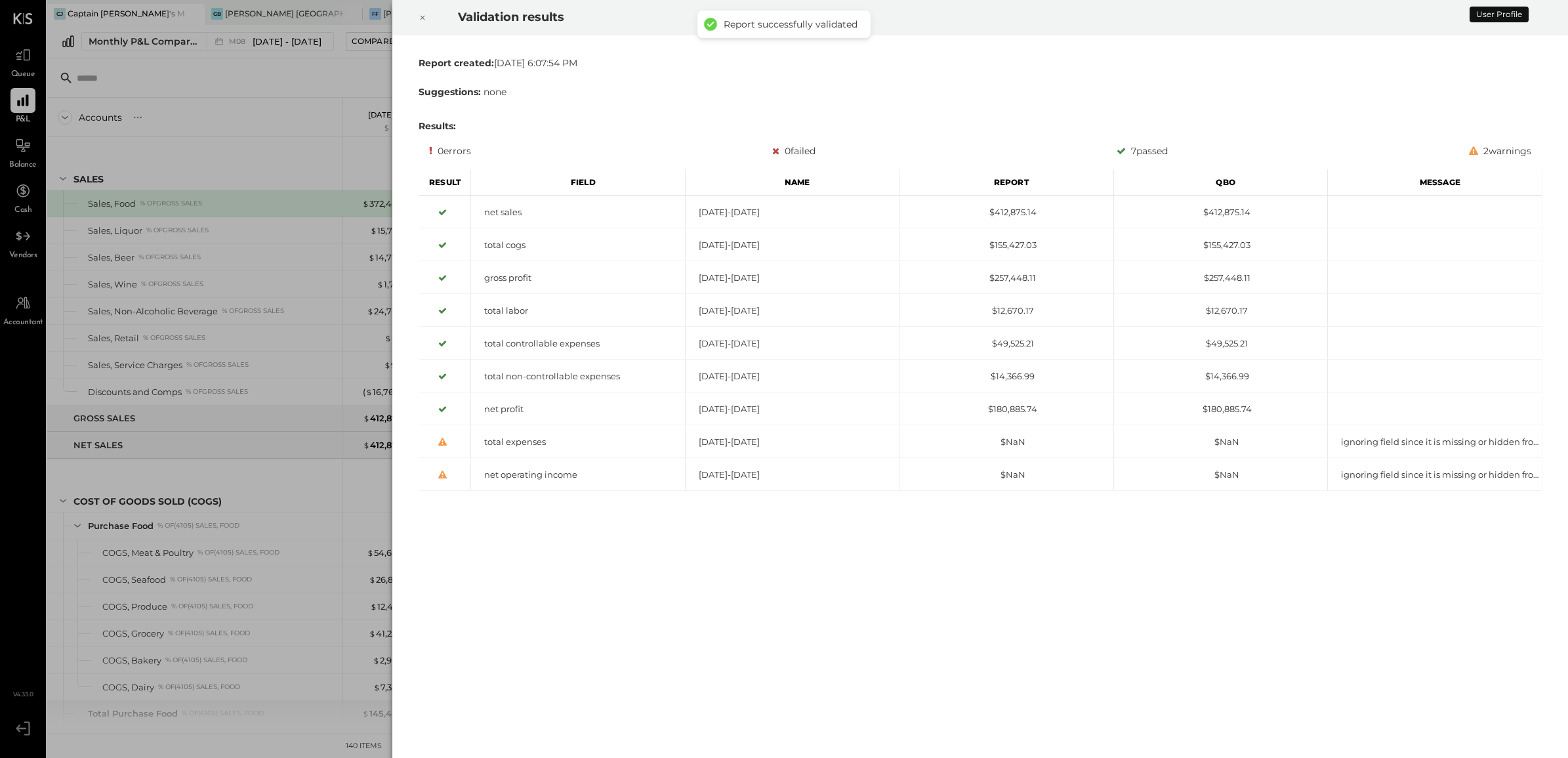
click at [25, 314] on div "Validation results Report created: [DATE] 6:07:54 PM Suggestions: none Results:…" at bounding box center [784, 379] width 1568 height 758
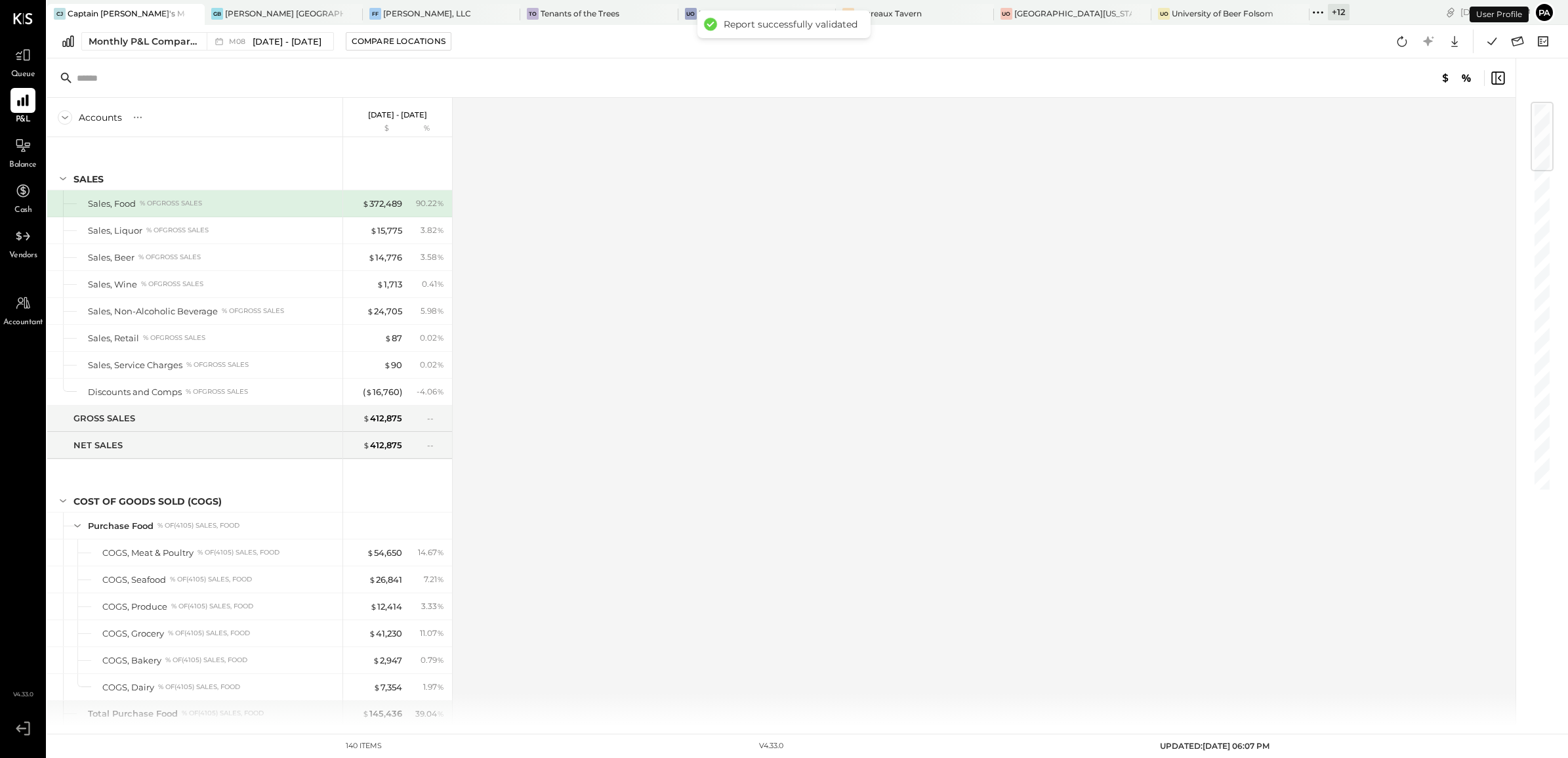
click at [25, 314] on div at bounding box center [23, 303] width 25 height 25
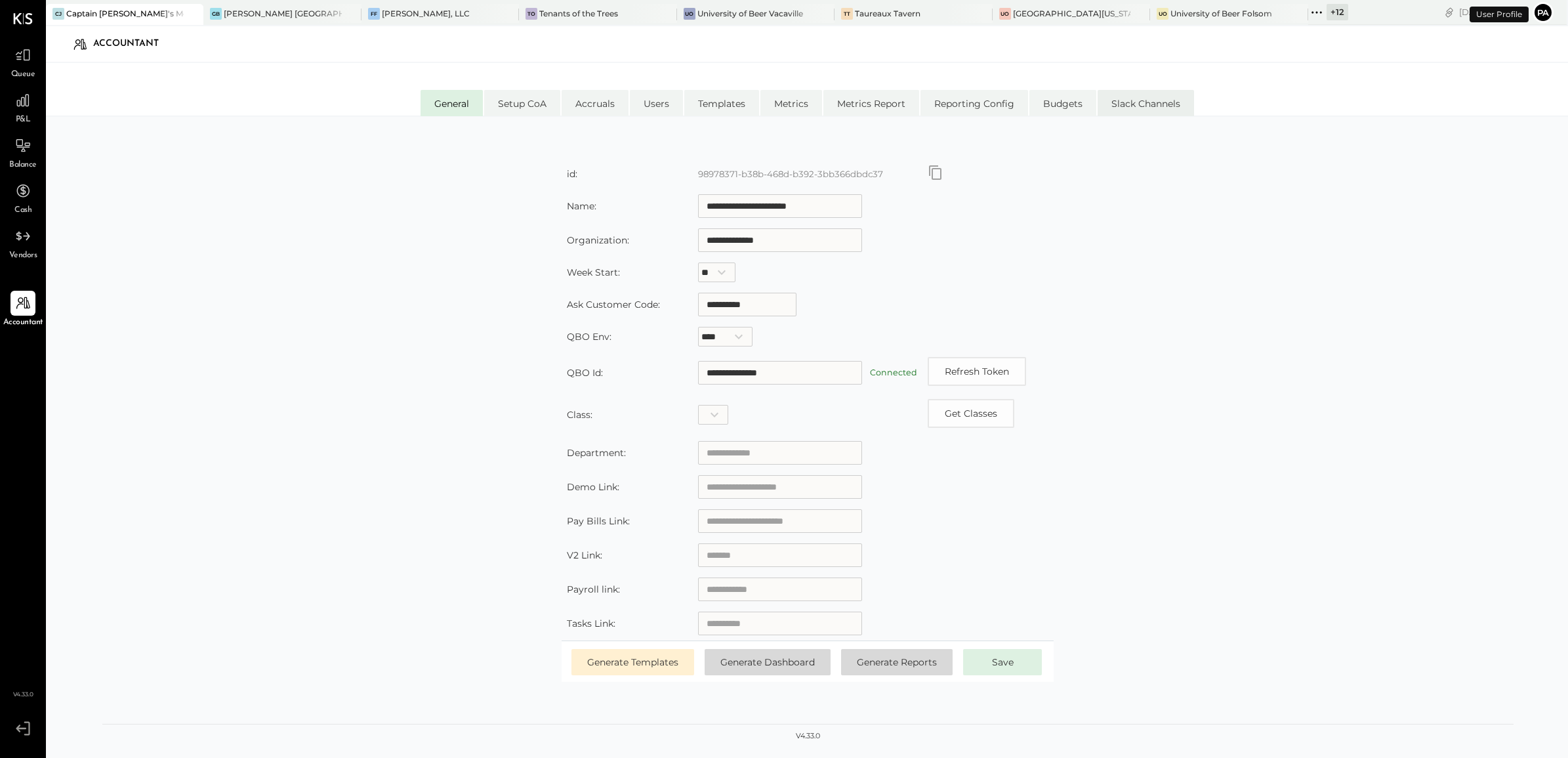
click at [1159, 106] on li "Slack Channels" at bounding box center [1145, 103] width 96 height 27
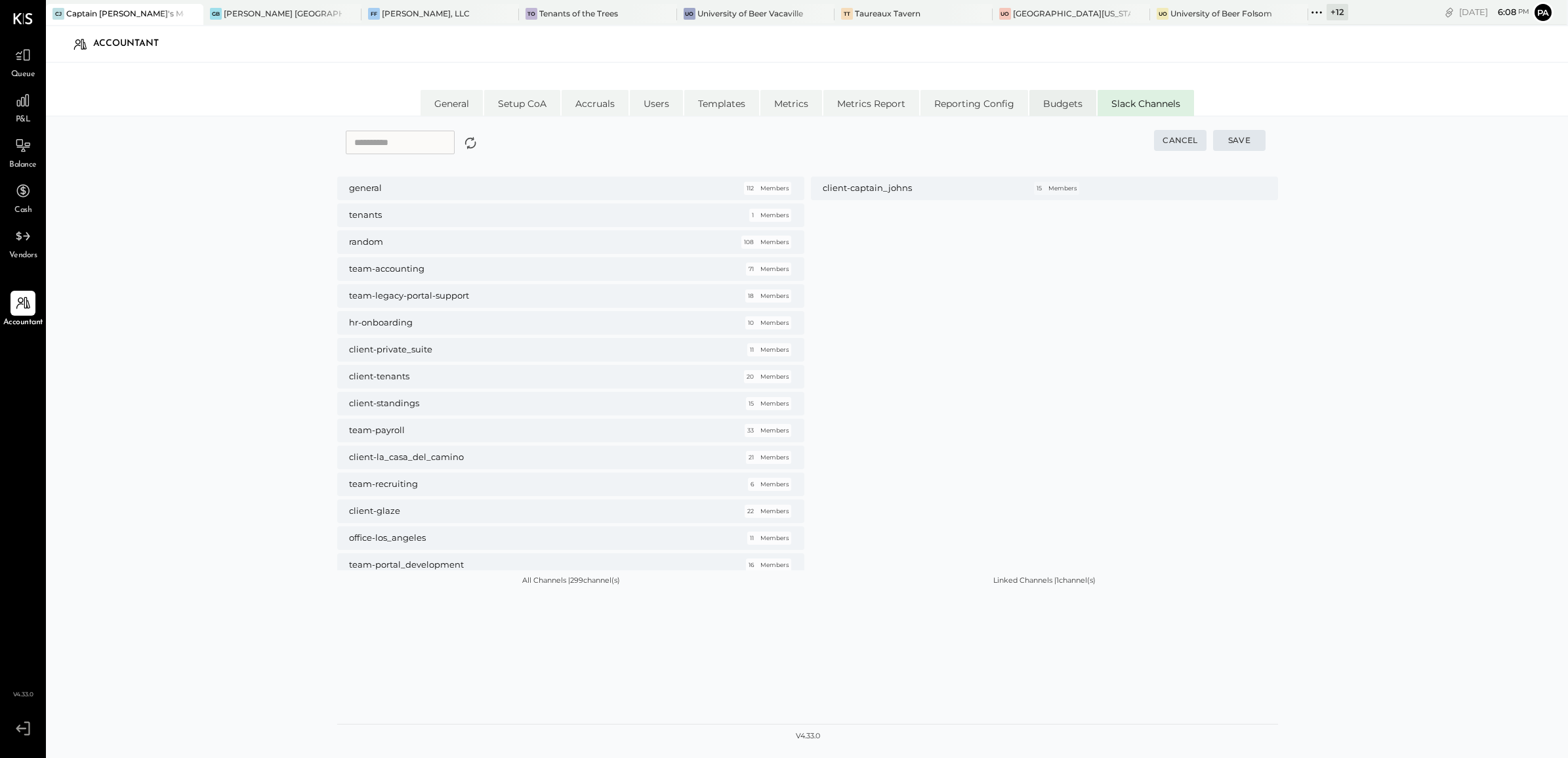
drag, startPoint x: 1099, startPoint y: 110, endPoint x: 1087, endPoint y: 110, distance: 12.0
click at [1087, 110] on ul "General Setup CoA Accruals Users Templates Metrics Metrics Report Reporting Con…" at bounding box center [806, 103] width 773 height 27
click at [948, 113] on li "Reporting Config" at bounding box center [974, 103] width 108 height 27
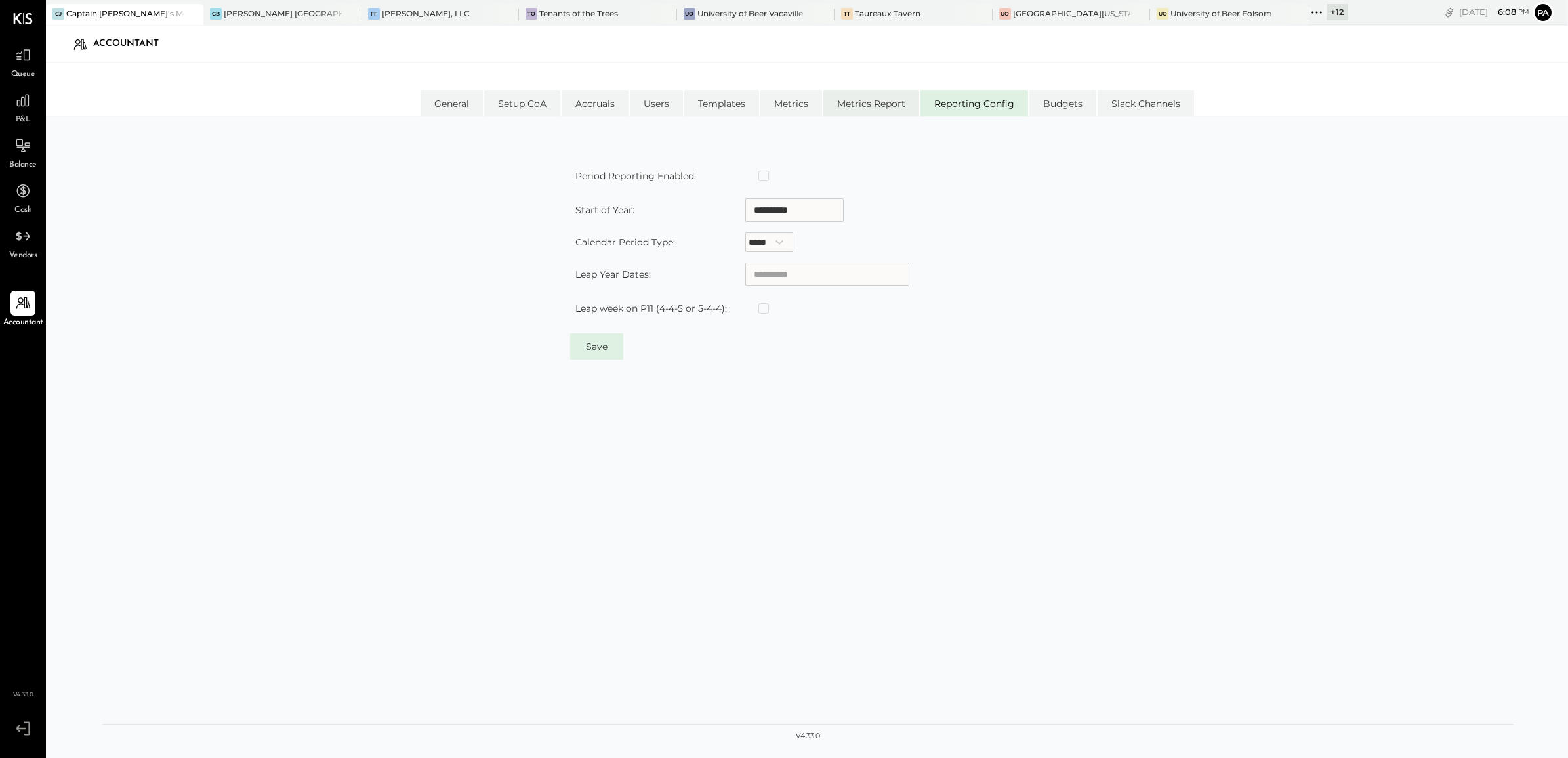
click at [874, 100] on li "Metrics Report" at bounding box center [871, 103] width 95 height 27
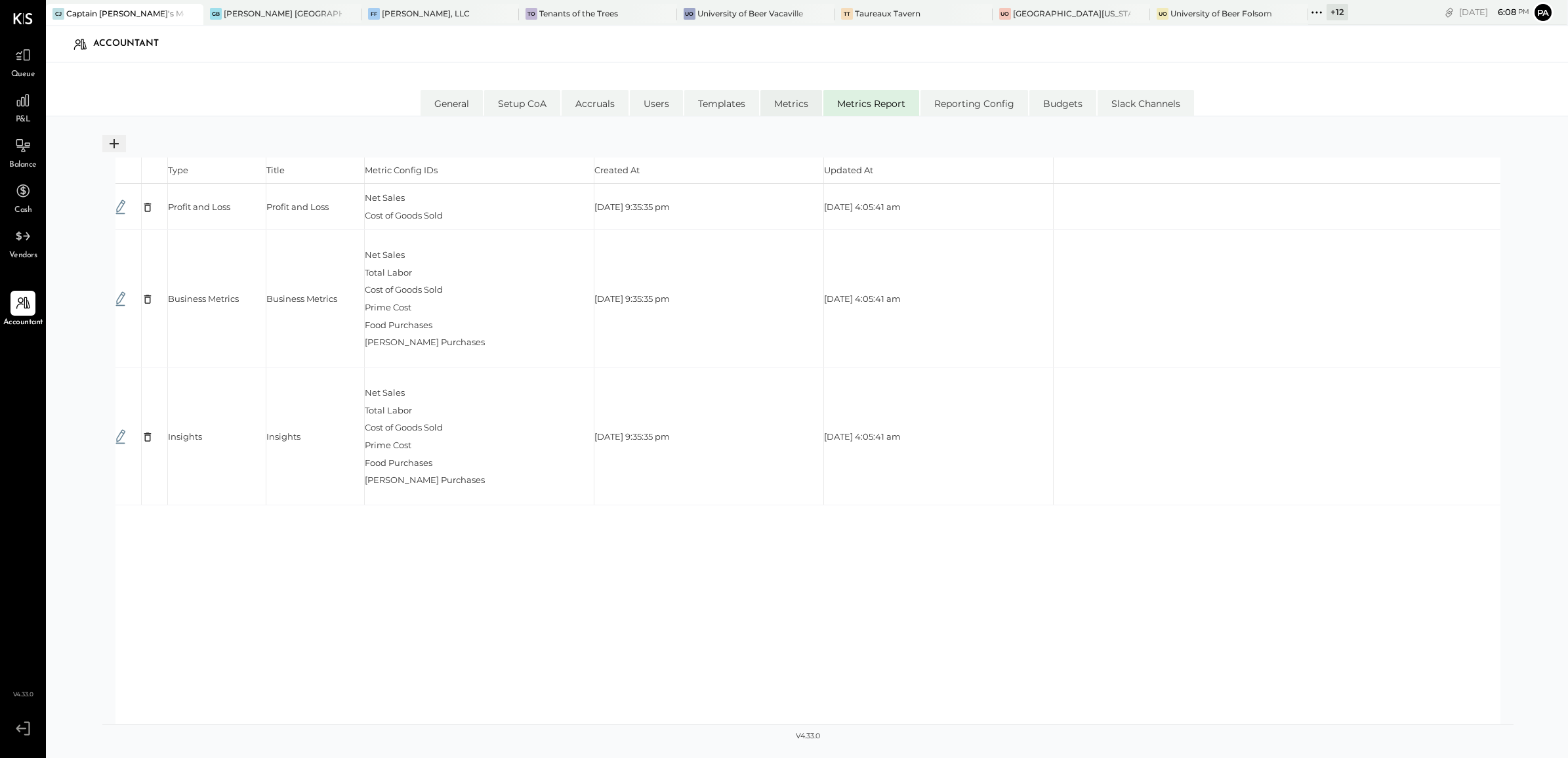
click at [774, 103] on li "Metrics" at bounding box center [791, 103] width 62 height 27
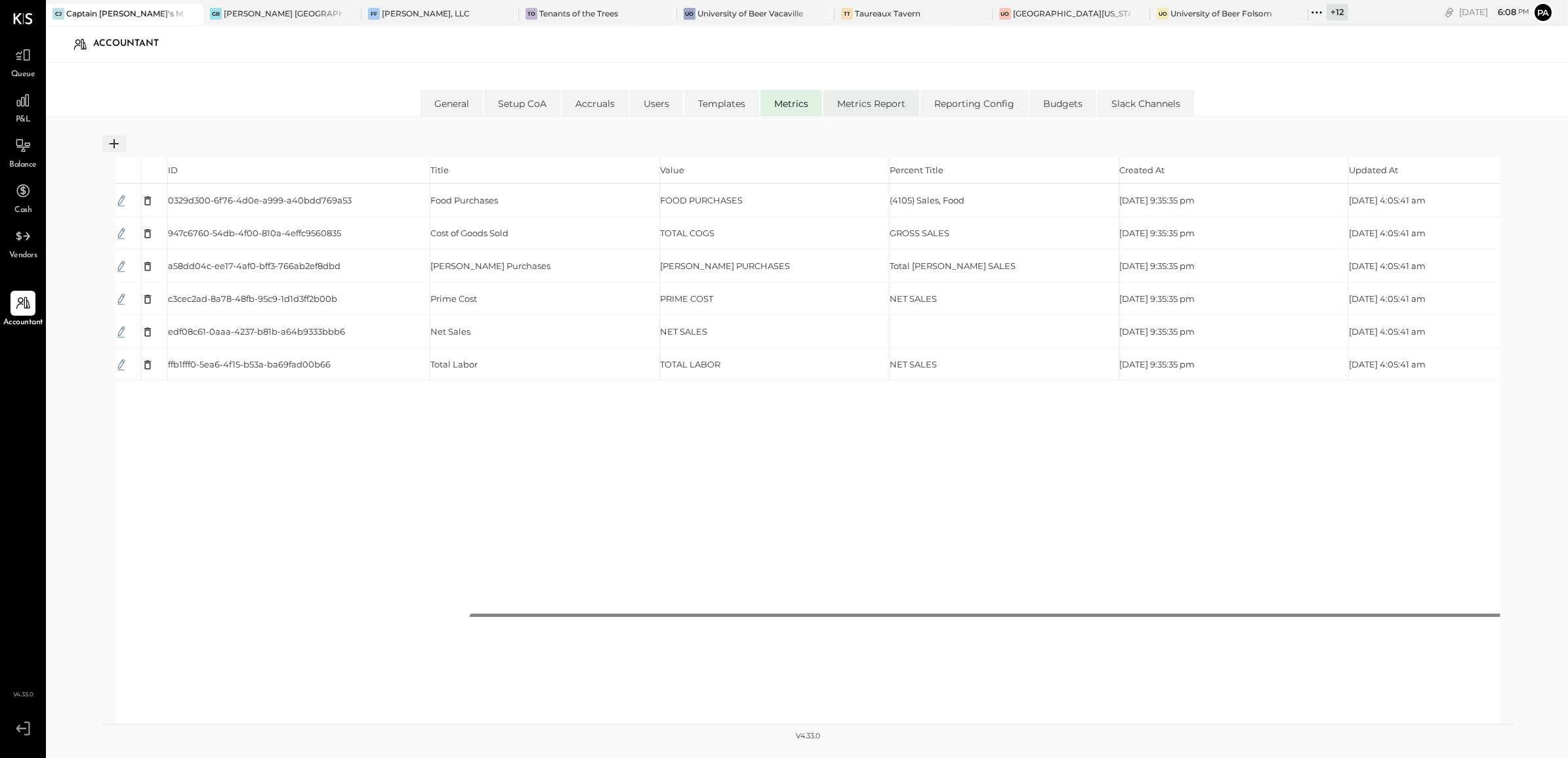
click at [886, 104] on li "Metrics Report" at bounding box center [871, 103] width 95 height 27
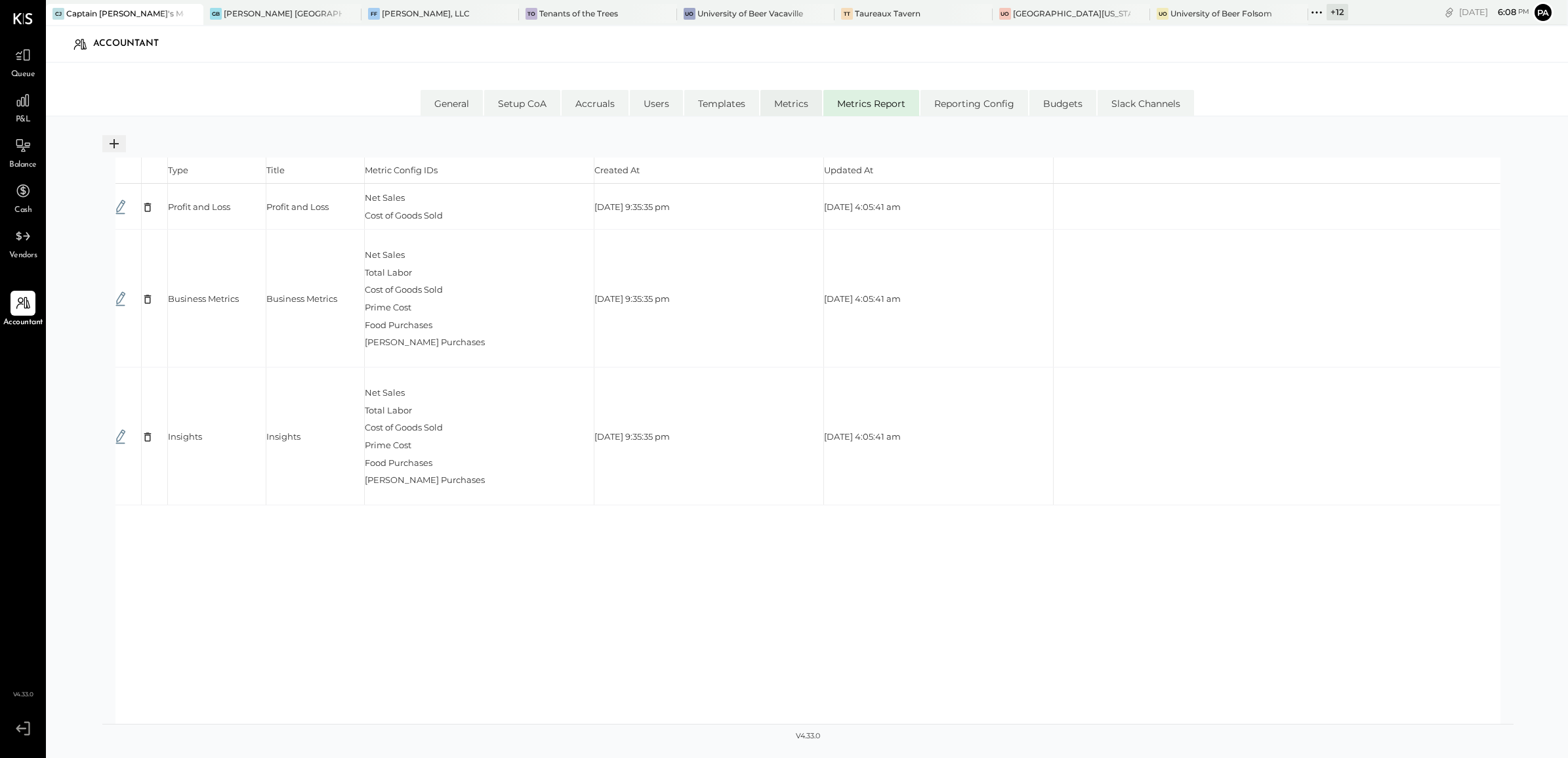
click at [792, 98] on li "Metrics" at bounding box center [791, 103] width 62 height 27
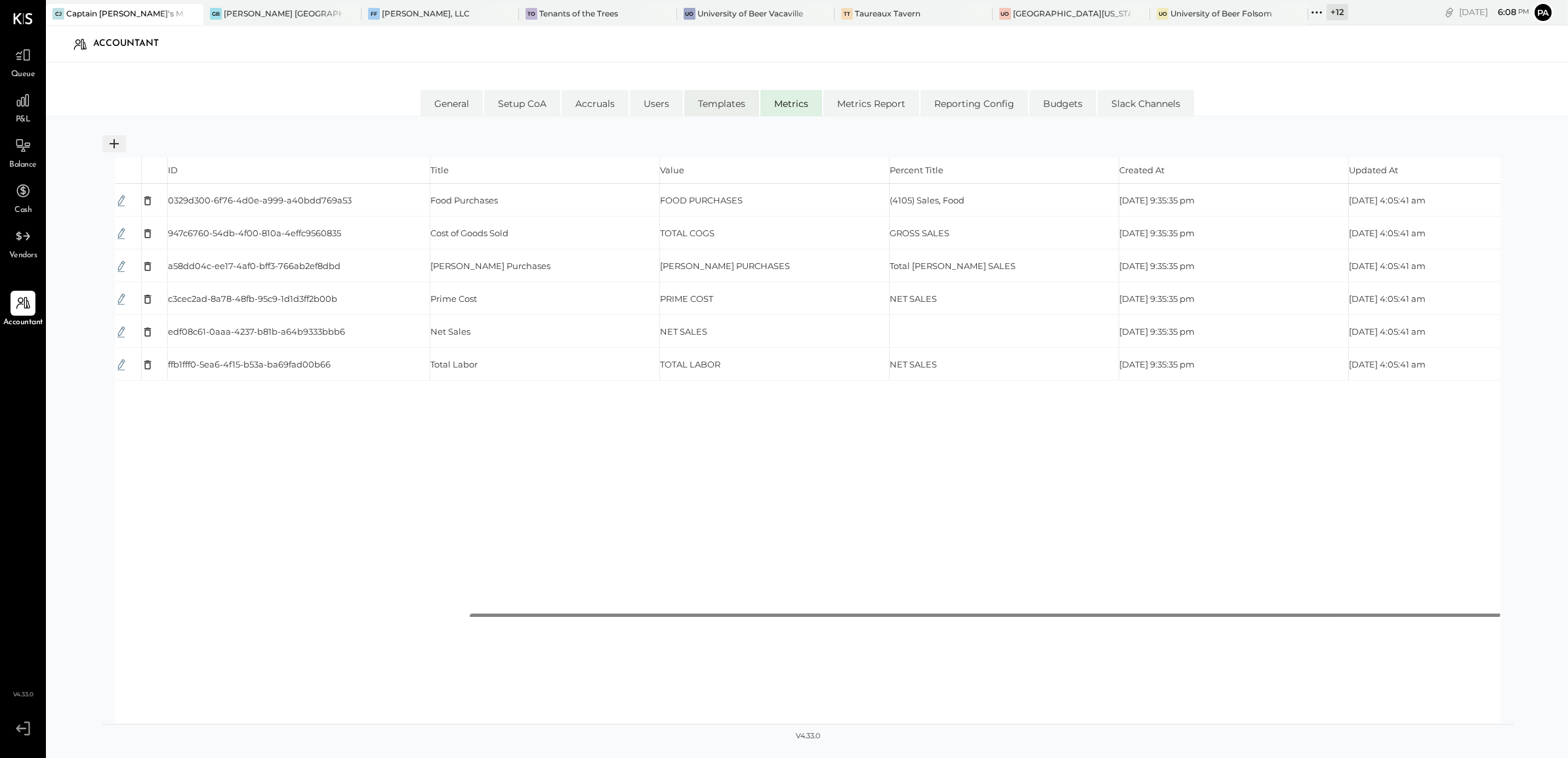
click at [715, 100] on li "Templates" at bounding box center [722, 103] width 74 height 27
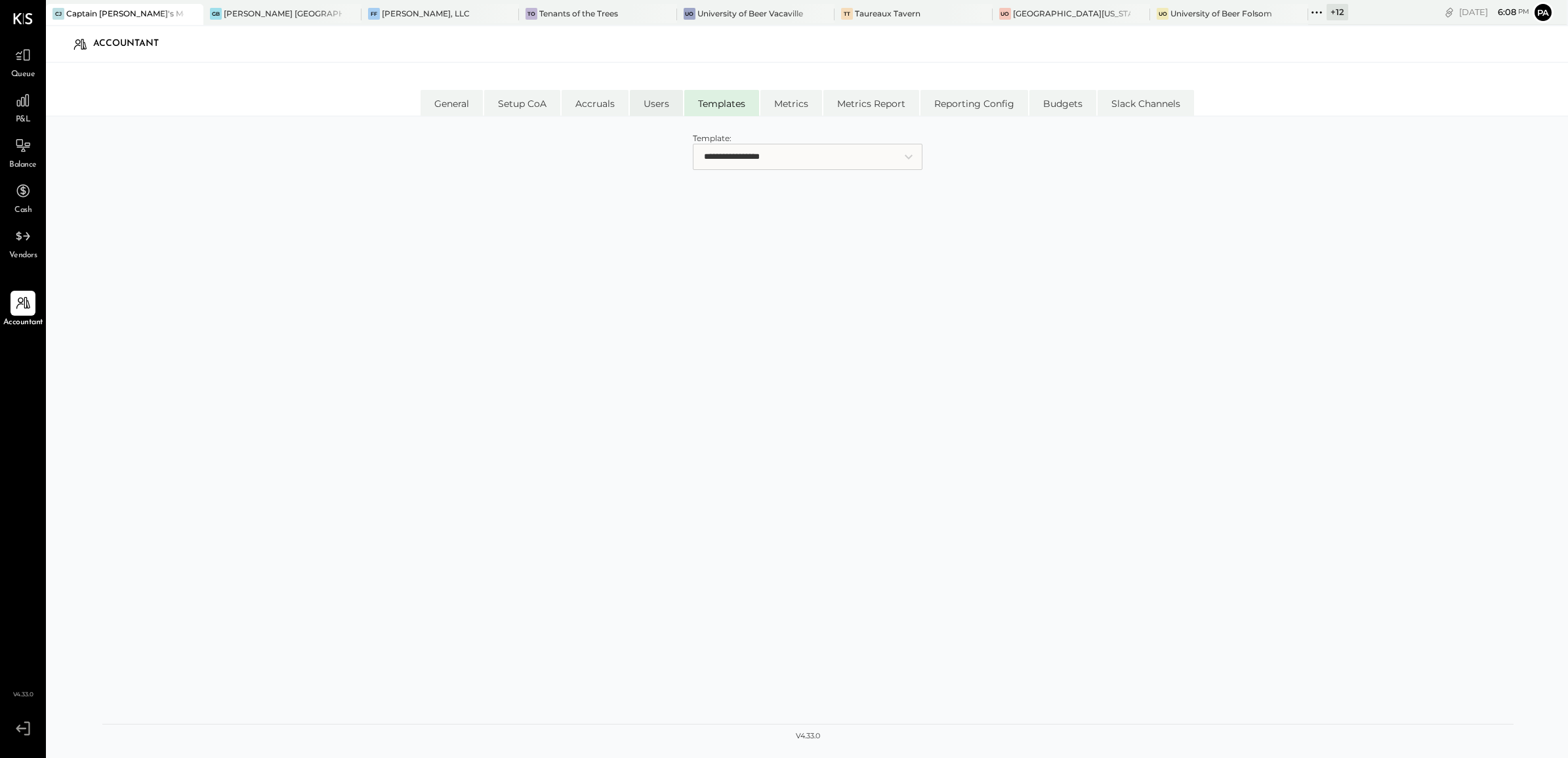
click at [640, 106] on li "Users" at bounding box center [657, 103] width 53 height 27
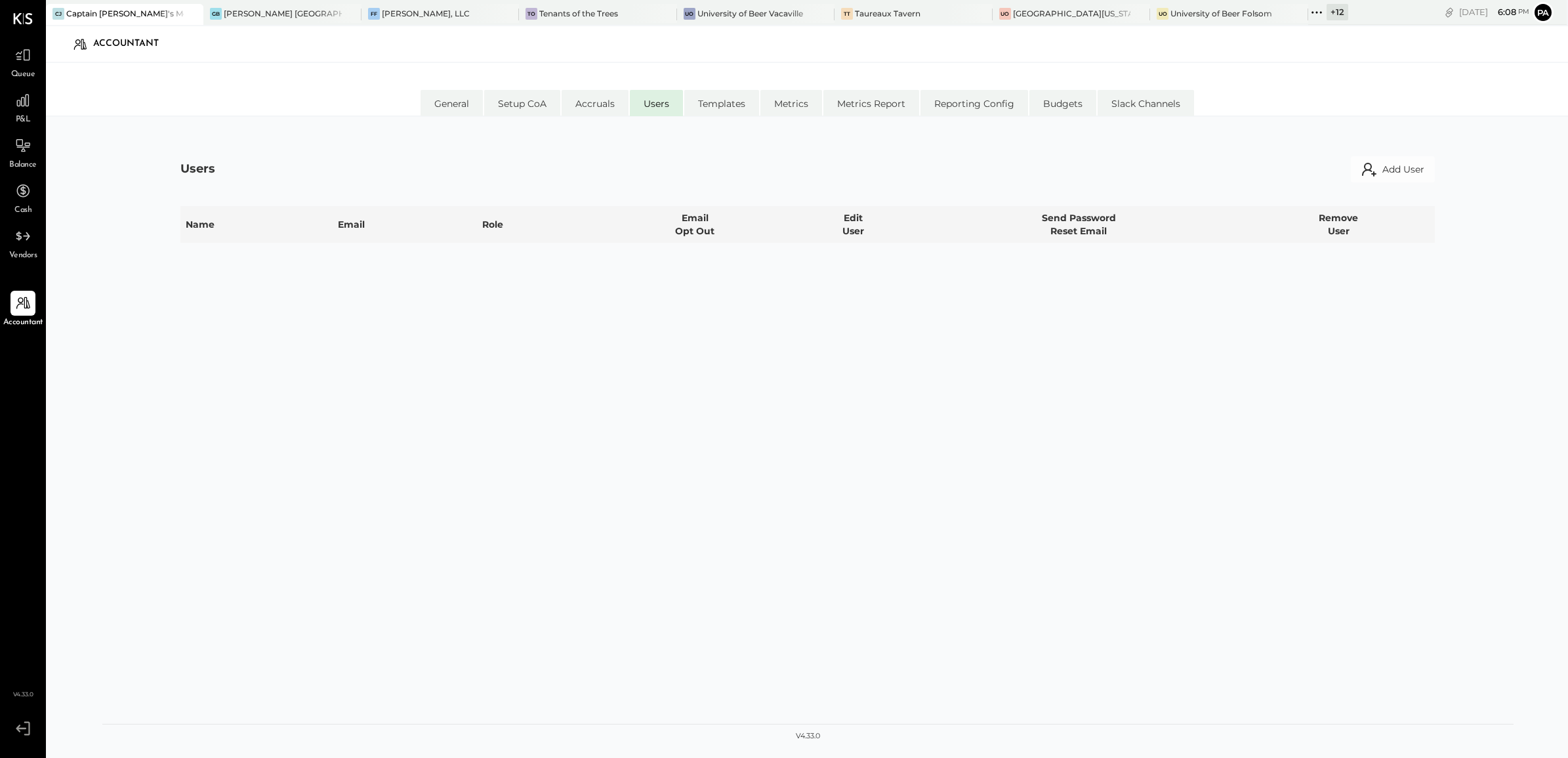
select select "**********"
select select "*****"
select select "**********"
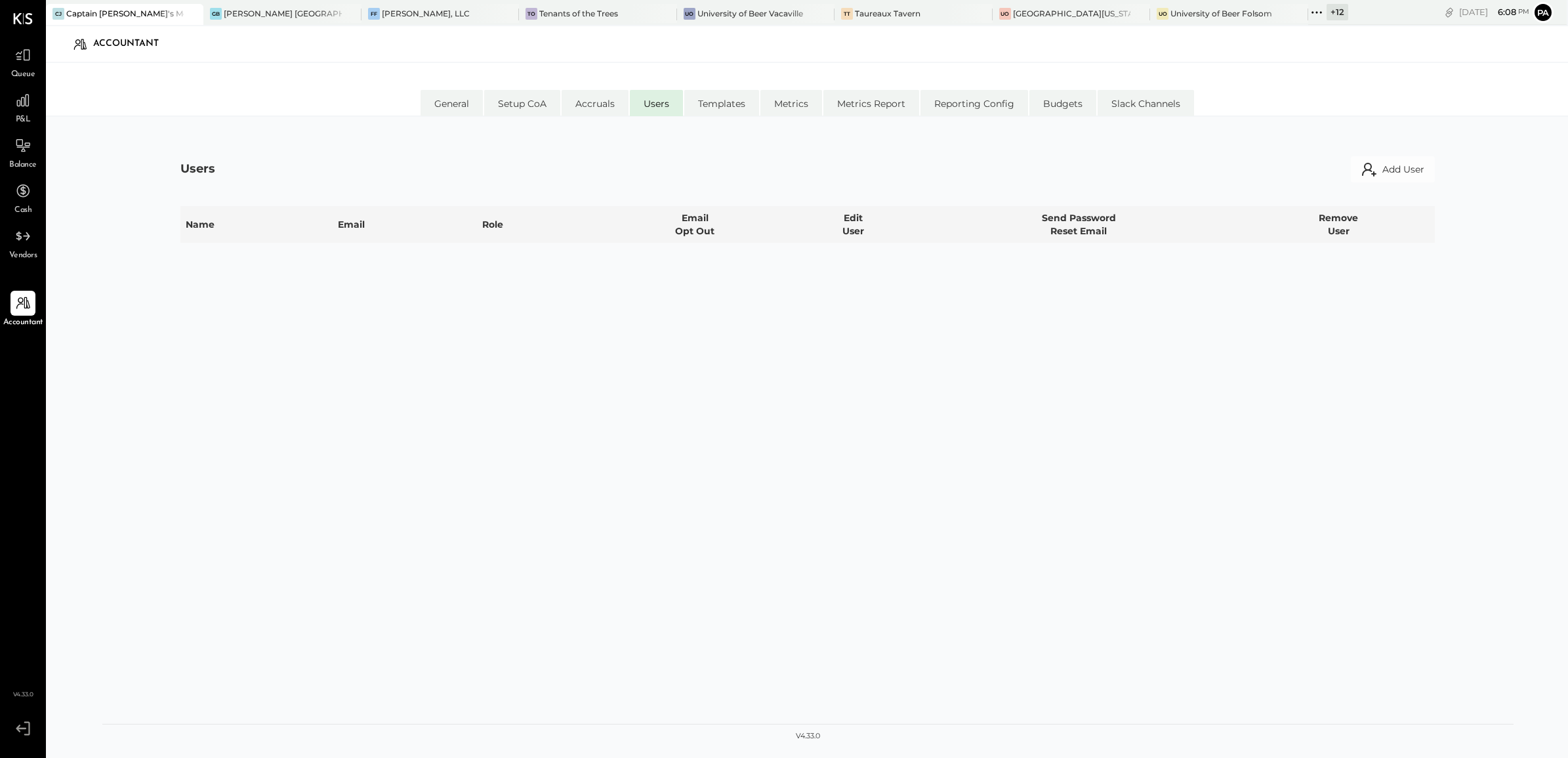
select select "**********"
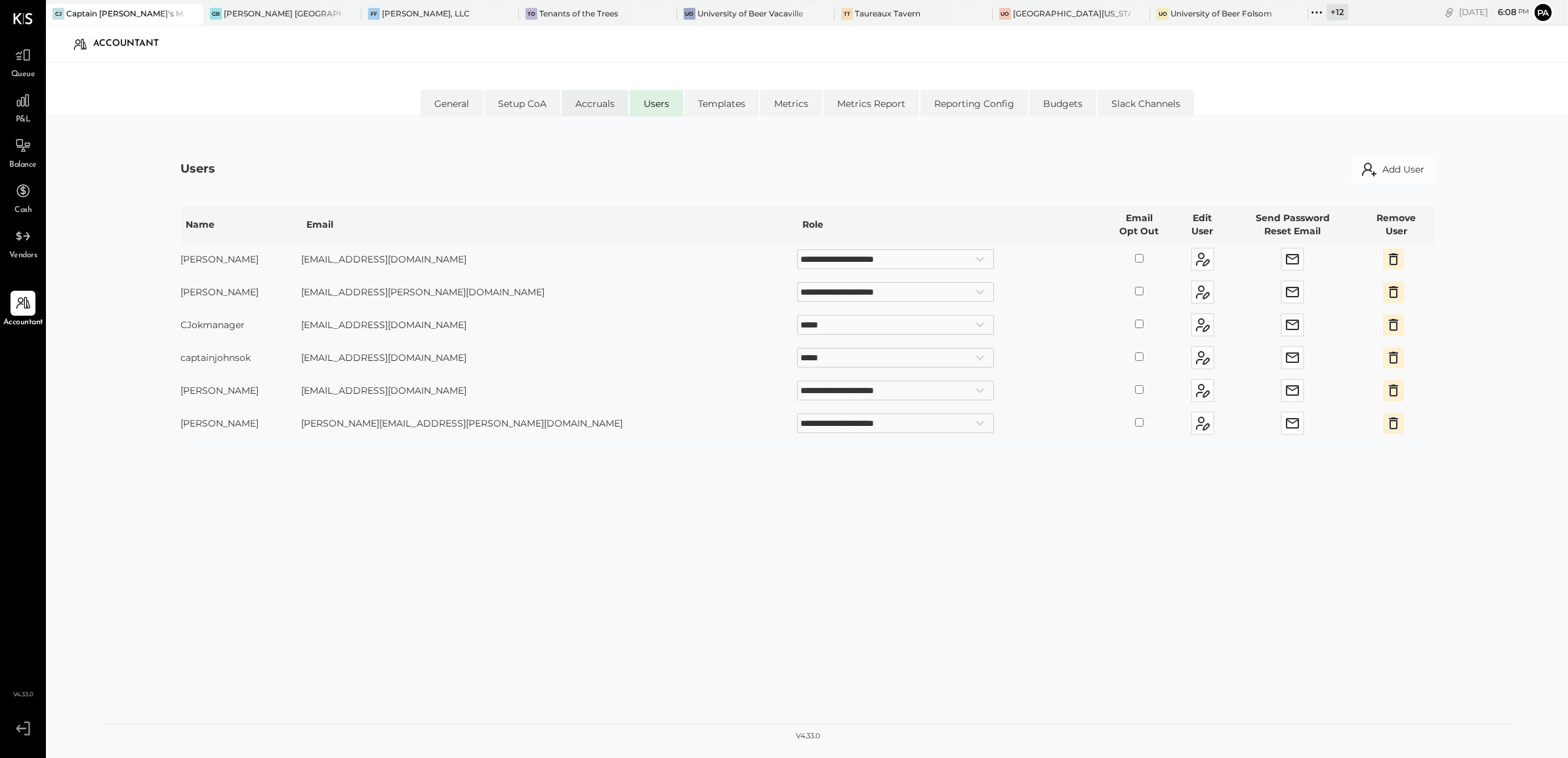
click at [595, 105] on li "Accruals" at bounding box center [595, 103] width 67 height 27
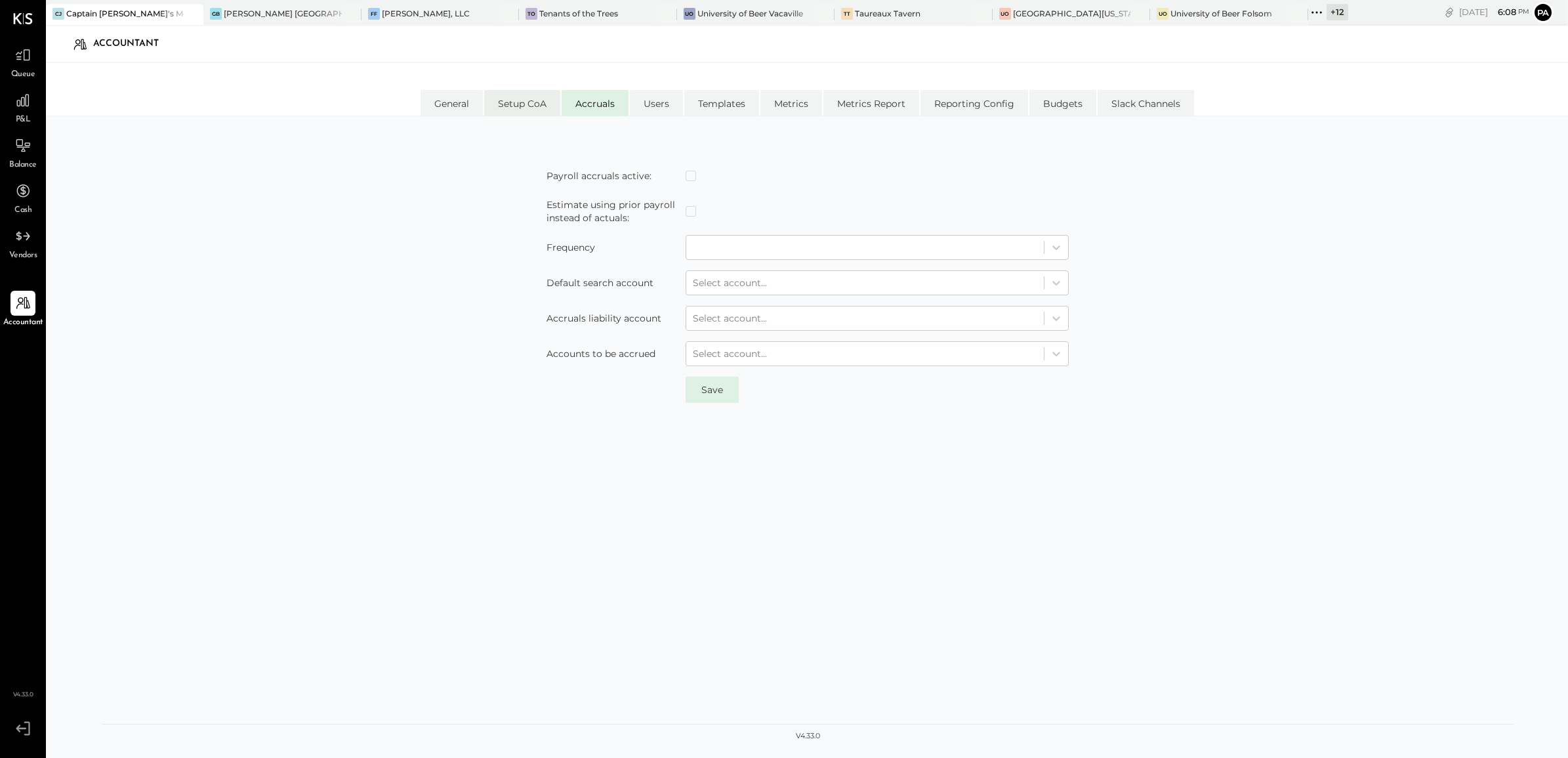
click at [516, 103] on li "Setup CoA" at bounding box center [522, 103] width 76 height 27
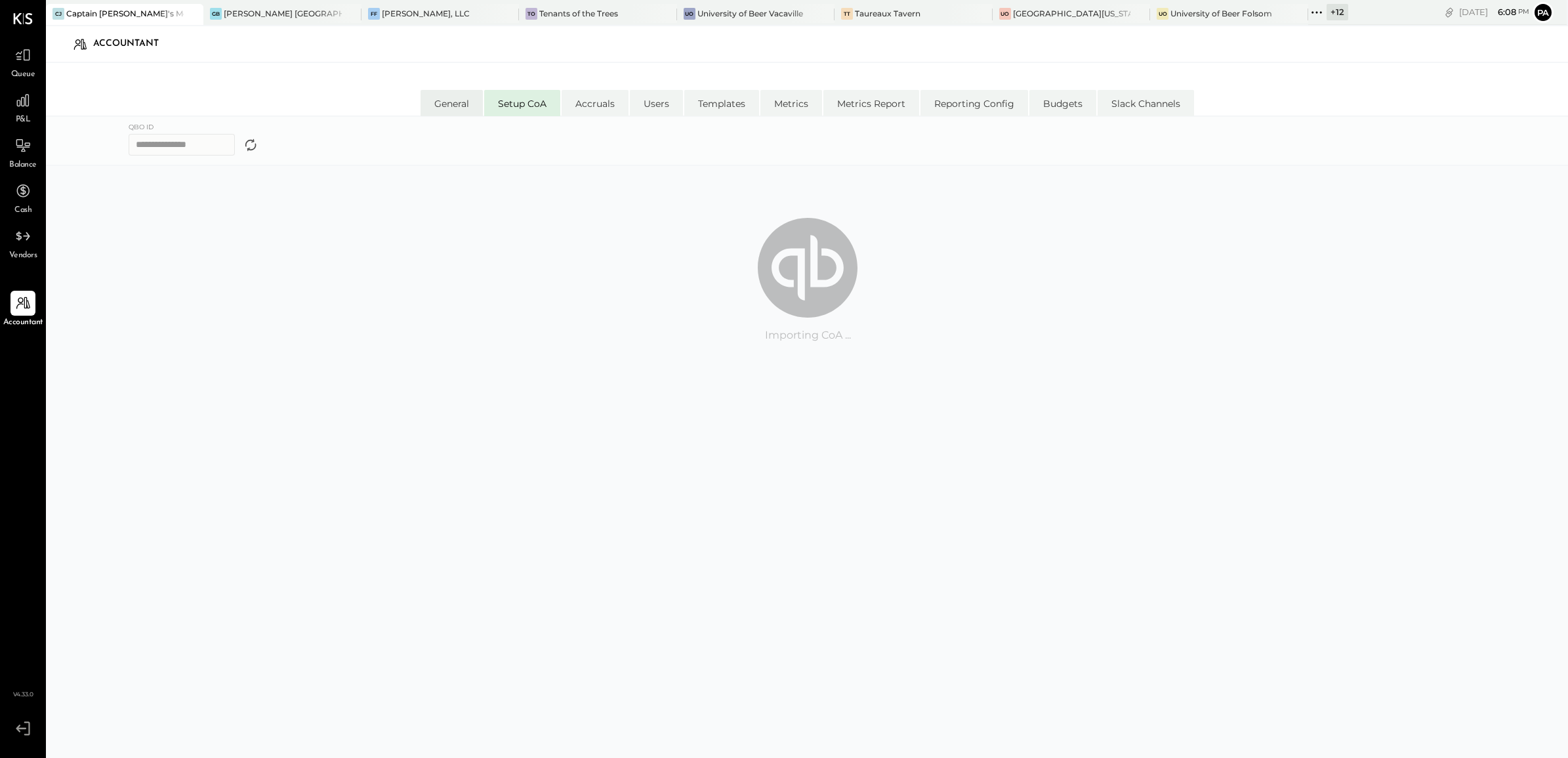
click at [454, 100] on li "General" at bounding box center [451, 103] width 62 height 27
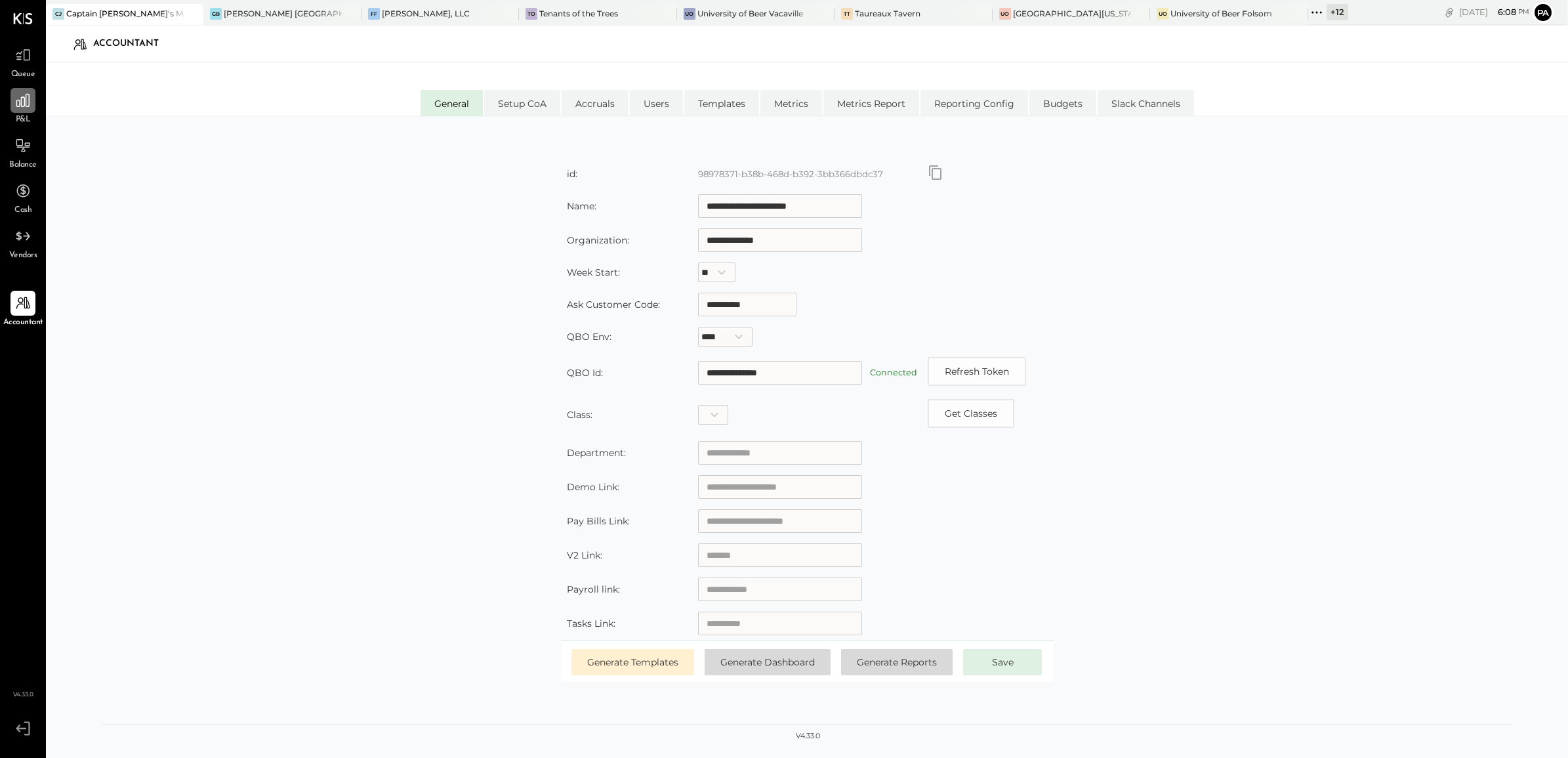
click at [18, 111] on div at bounding box center [23, 100] width 25 height 25
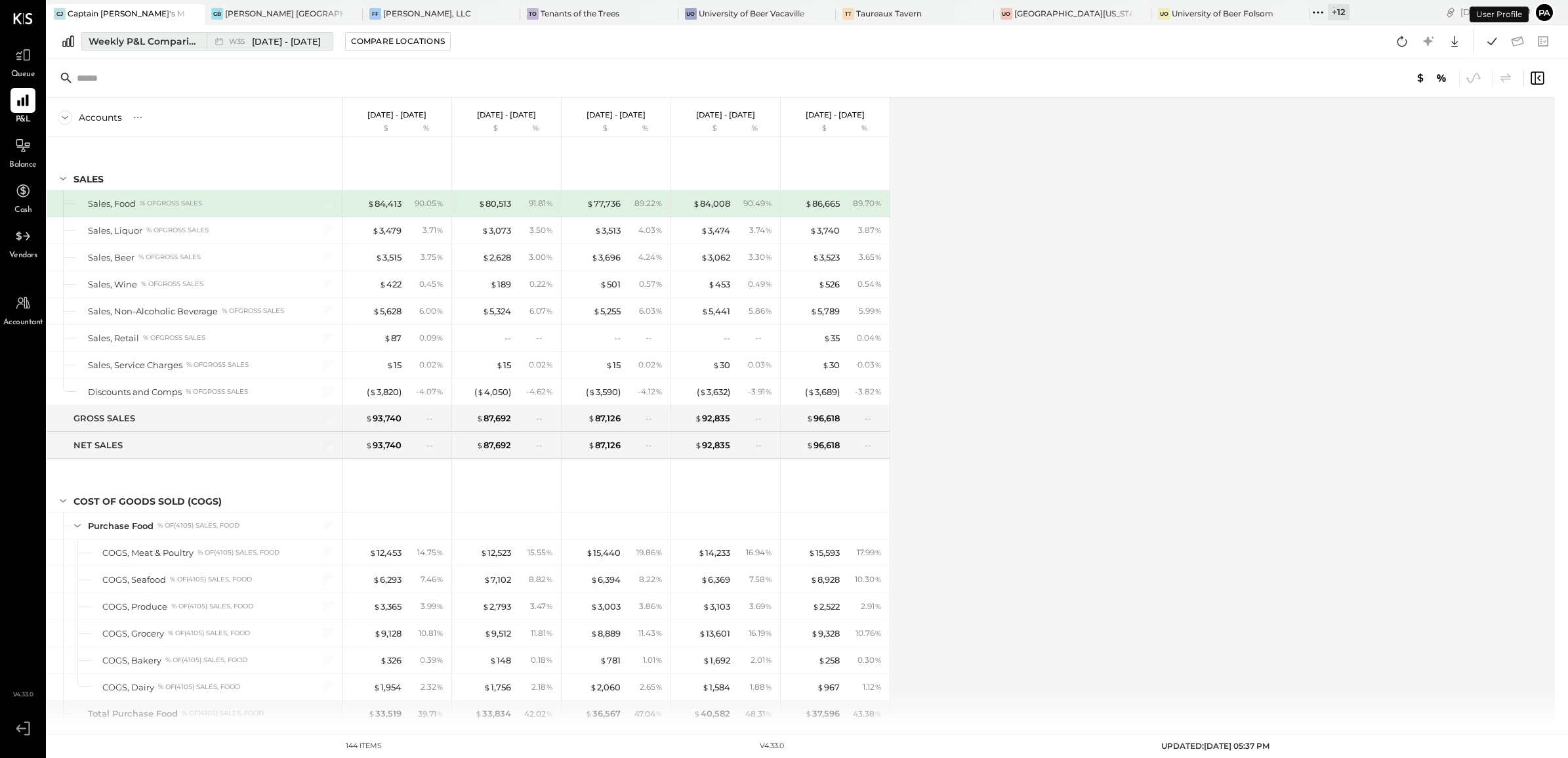
click at [247, 50] on button "Weekly P&L Comparison W35 [DATE] - [DATE]" at bounding box center [207, 41] width 252 height 18
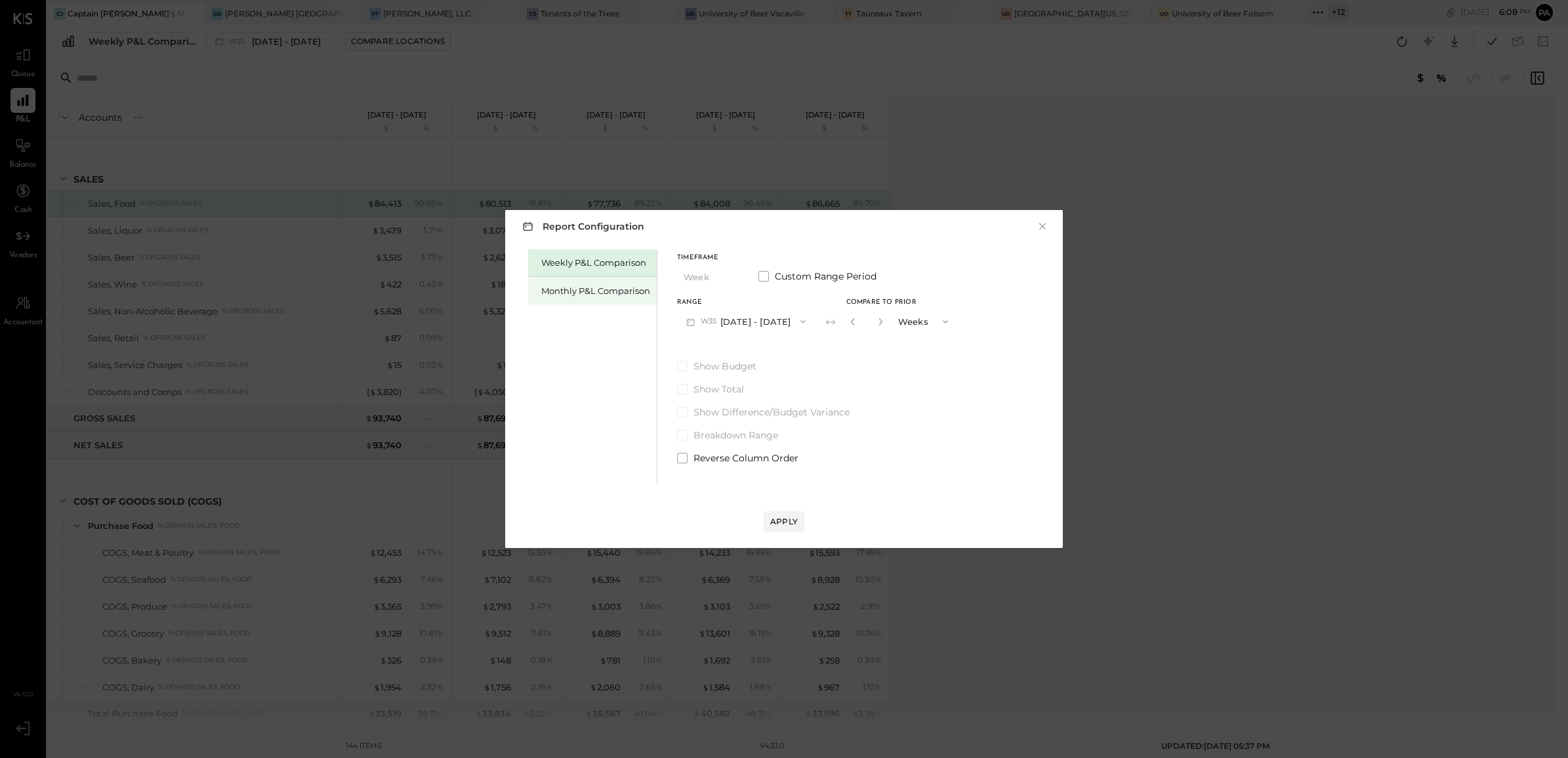
click at [580, 300] on div "Monthly P&L Comparison" at bounding box center [592, 290] width 129 height 28
click at [732, 322] on button "M09 [DATE] - [DATE]" at bounding box center [745, 320] width 138 height 24
click at [732, 352] on span "[DATE] - [DATE]" at bounding box center [741, 351] width 62 height 11
click at [784, 529] on button "Apply" at bounding box center [784, 522] width 41 height 21
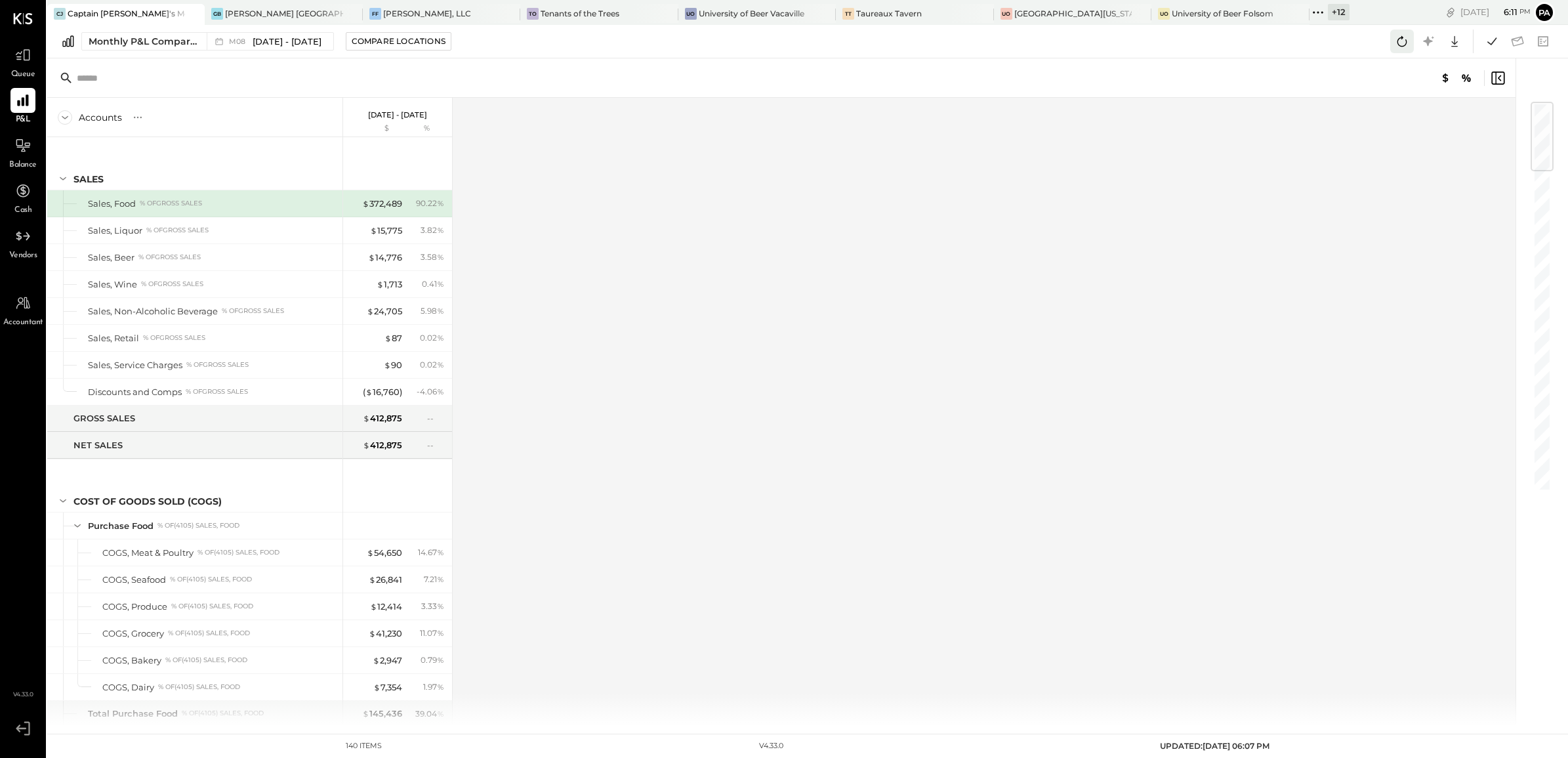
click at [1406, 46] on icon at bounding box center [1402, 41] width 17 height 17
click at [1488, 44] on icon at bounding box center [1492, 41] width 17 height 17
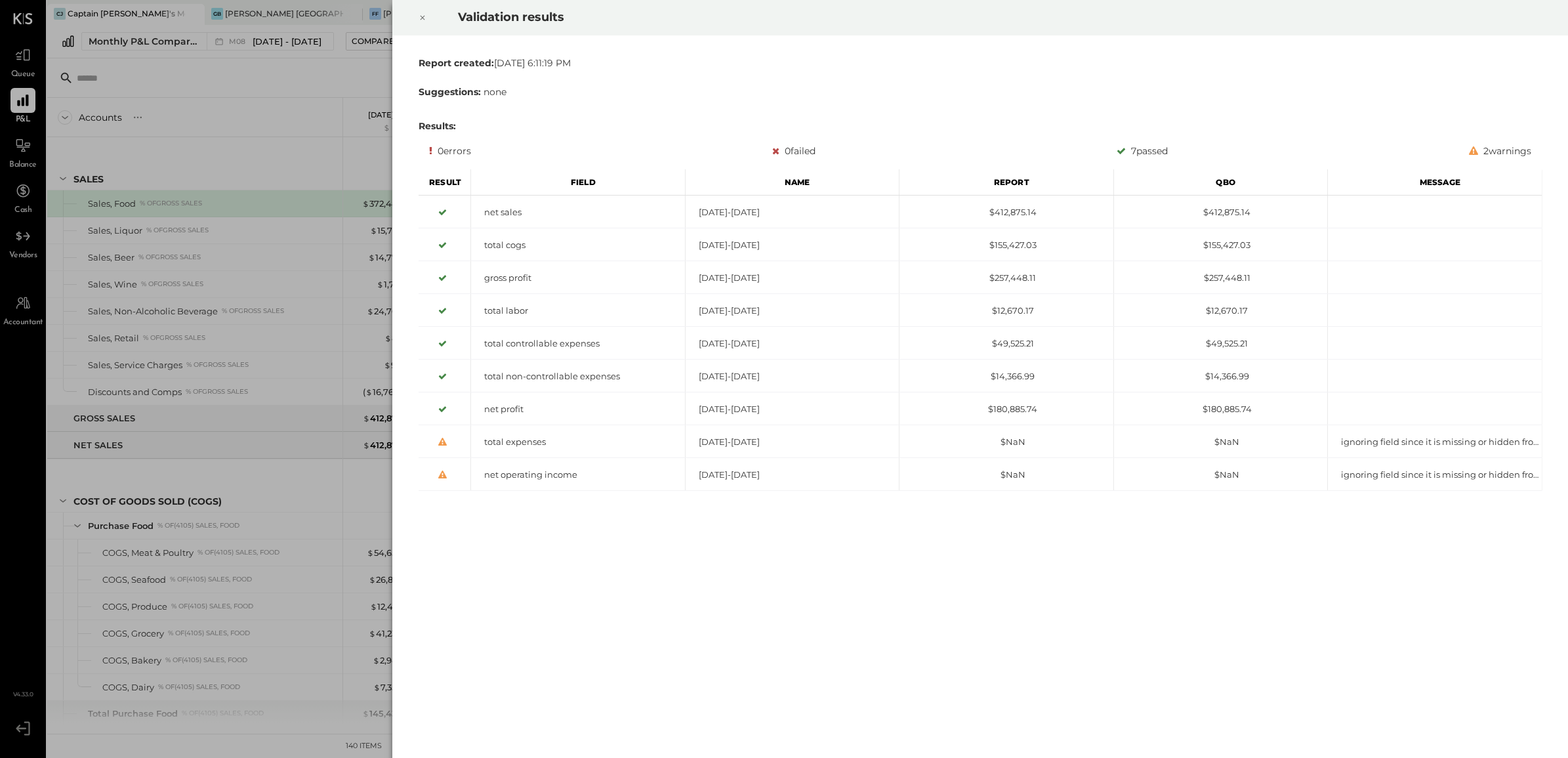
click at [418, 23] on icon at bounding box center [422, 17] width 8 height 16
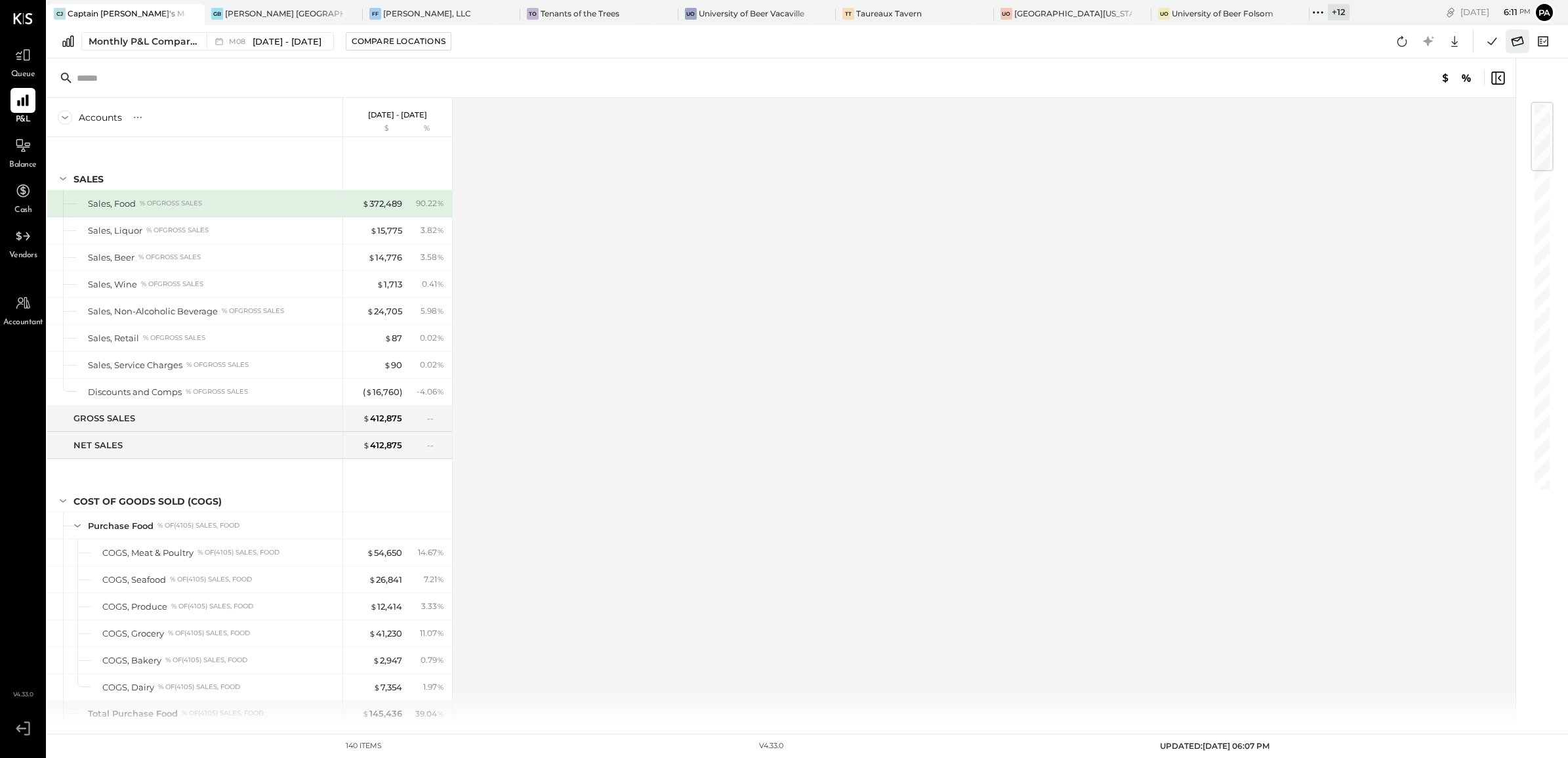
click at [1522, 43] on icon at bounding box center [1517, 41] width 12 height 10
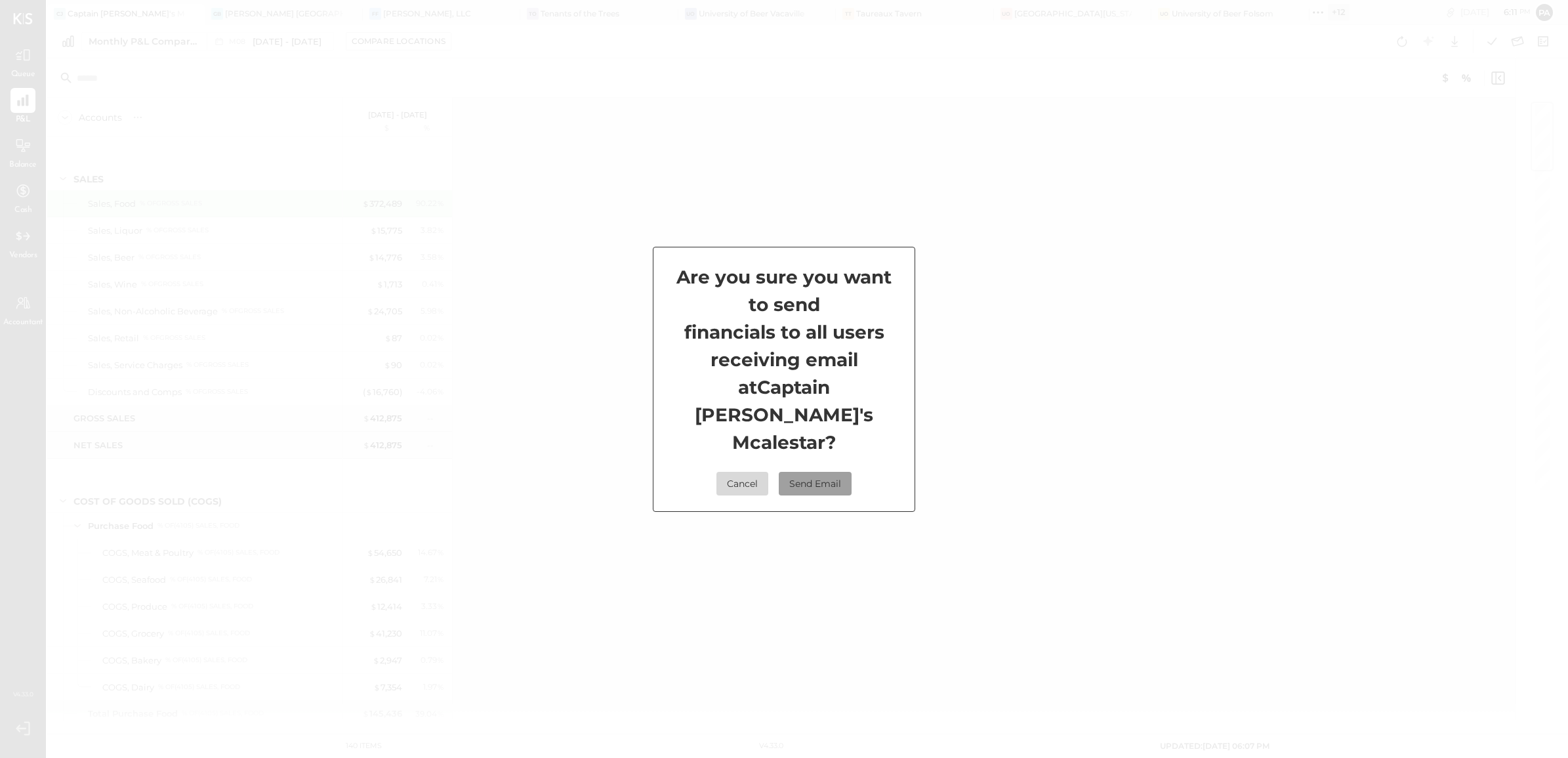
click at [827, 472] on button "Send Email" at bounding box center [815, 483] width 72 height 24
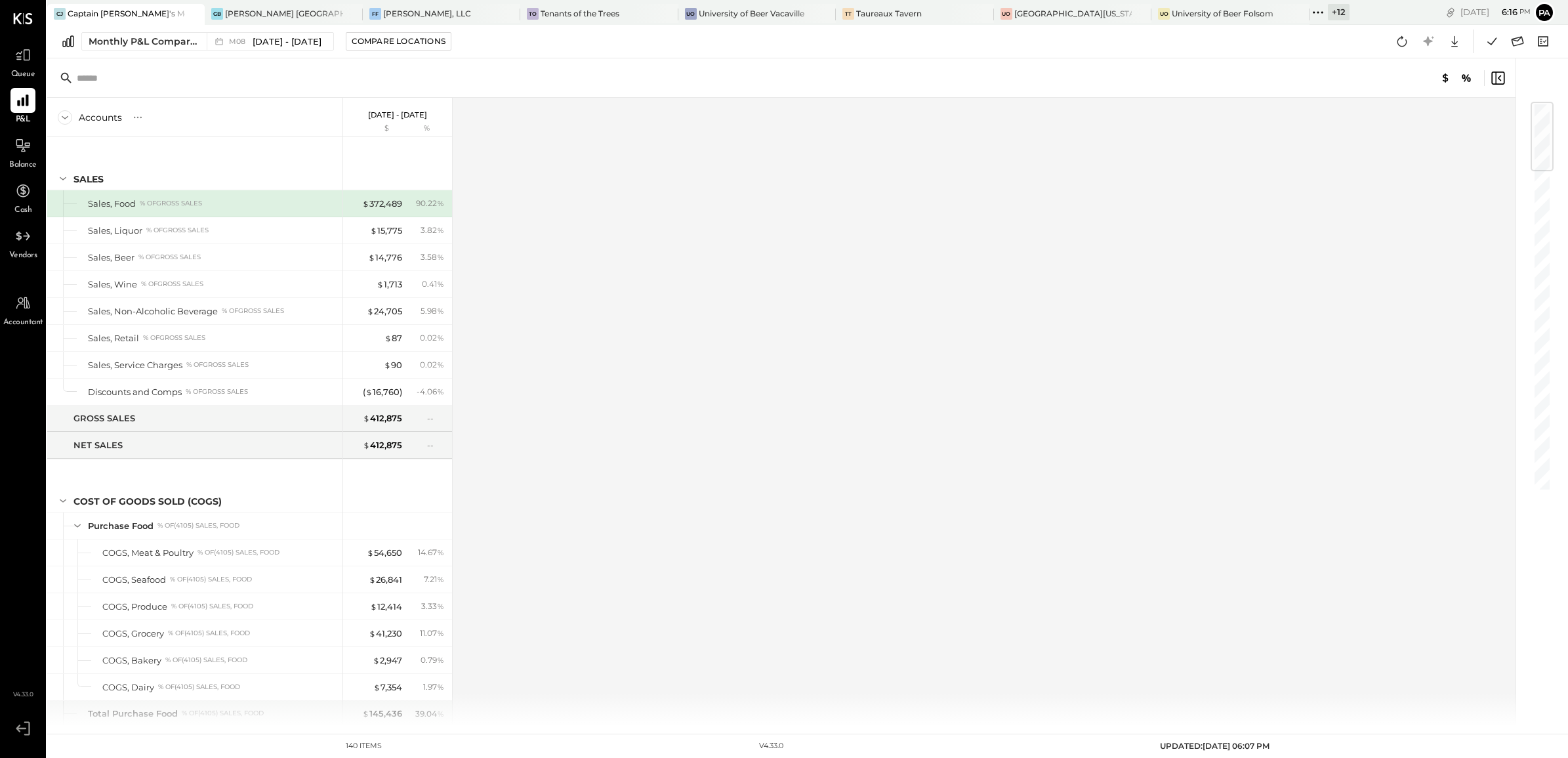
click at [23, 729] on icon at bounding box center [23, 728] width 24 height 20
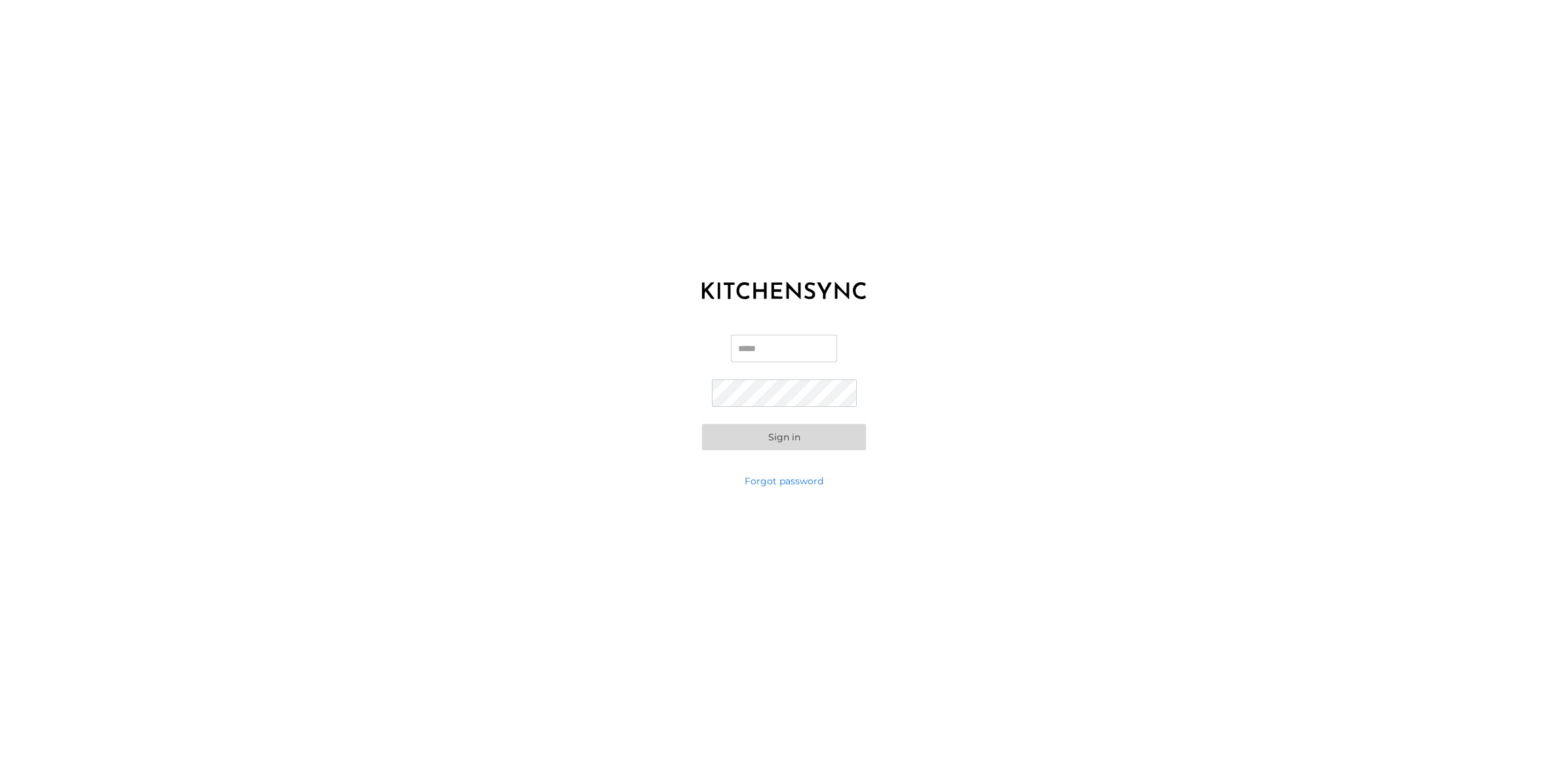
type input "**********"
